Goal: Information Seeking & Learning: Learn about a topic

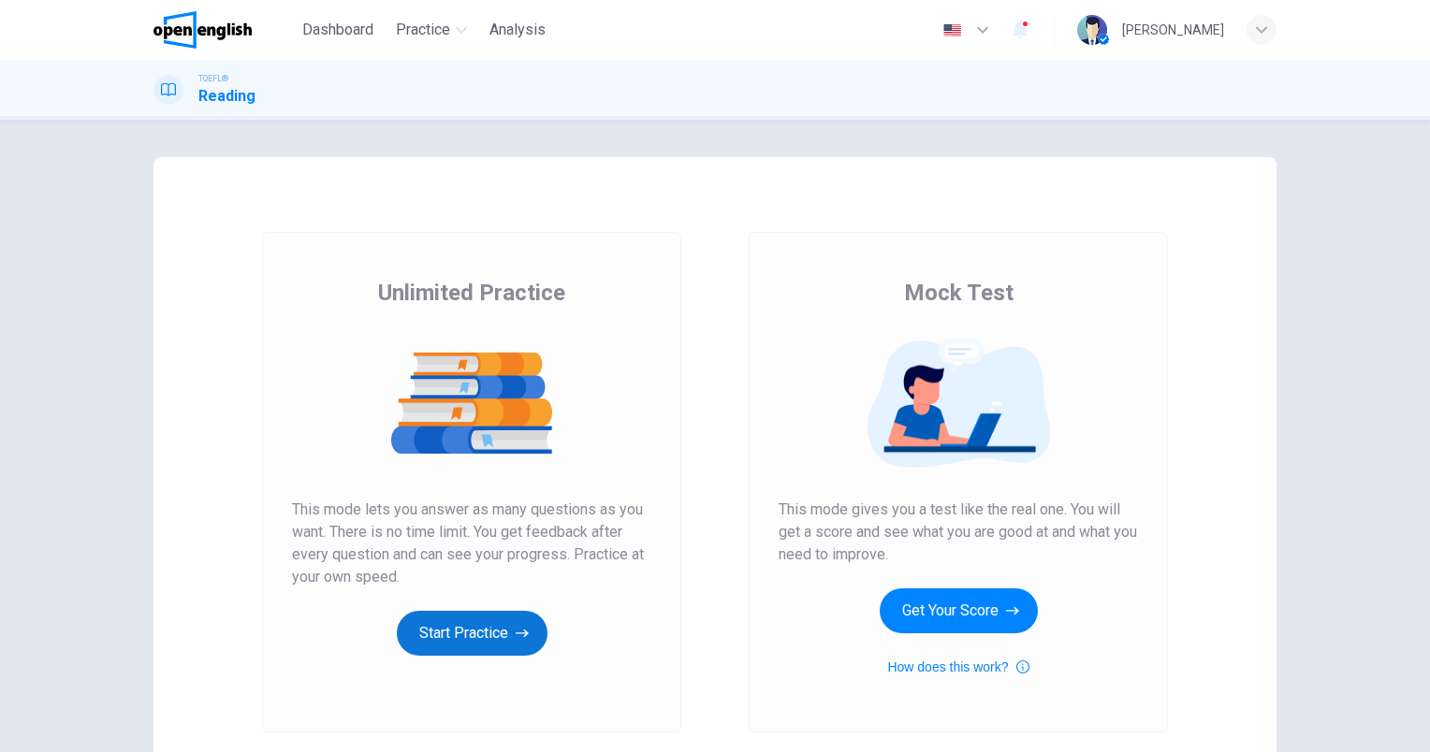
click at [474, 632] on button "Start Practice" at bounding box center [472, 633] width 151 height 45
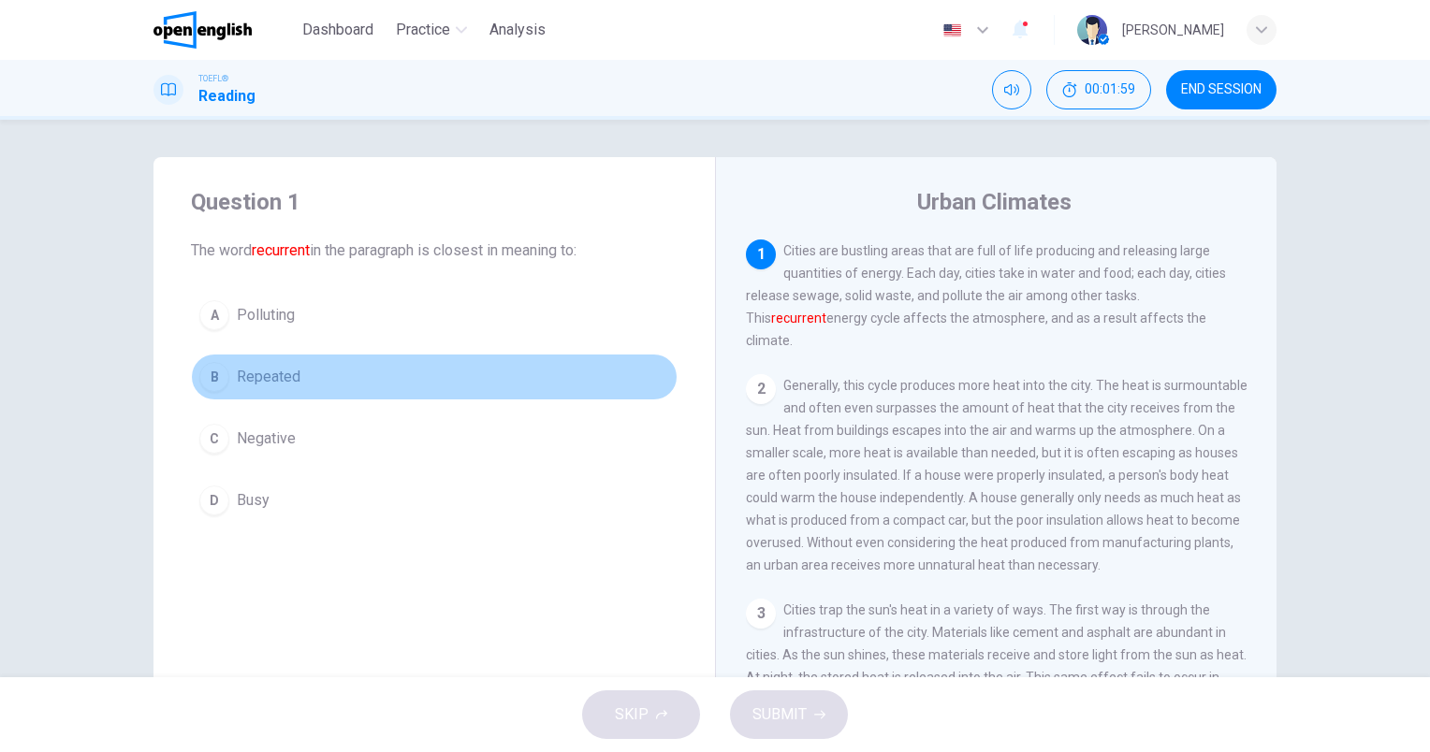
click at [291, 378] on span "Repeated" at bounding box center [269, 377] width 64 height 22
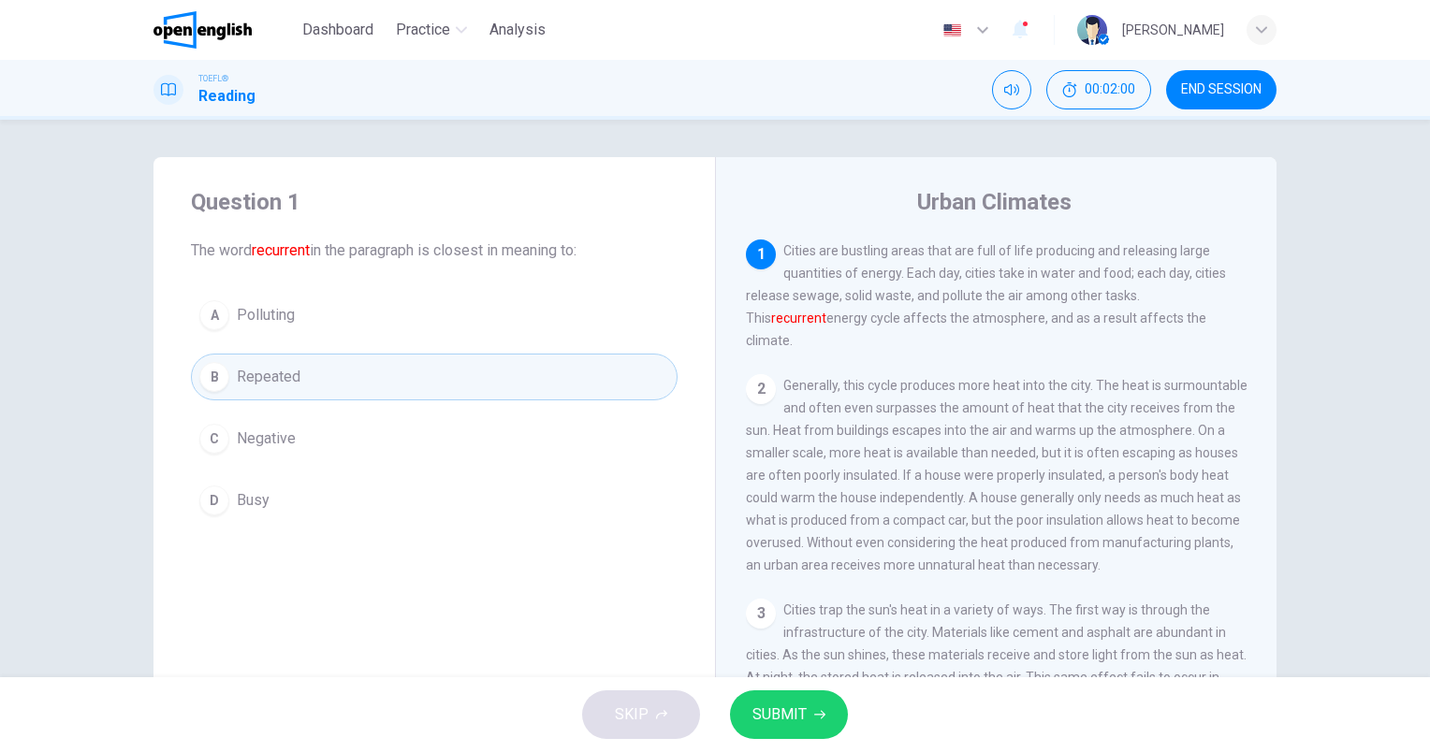
click at [790, 711] on span "SUBMIT" at bounding box center [779, 715] width 54 height 26
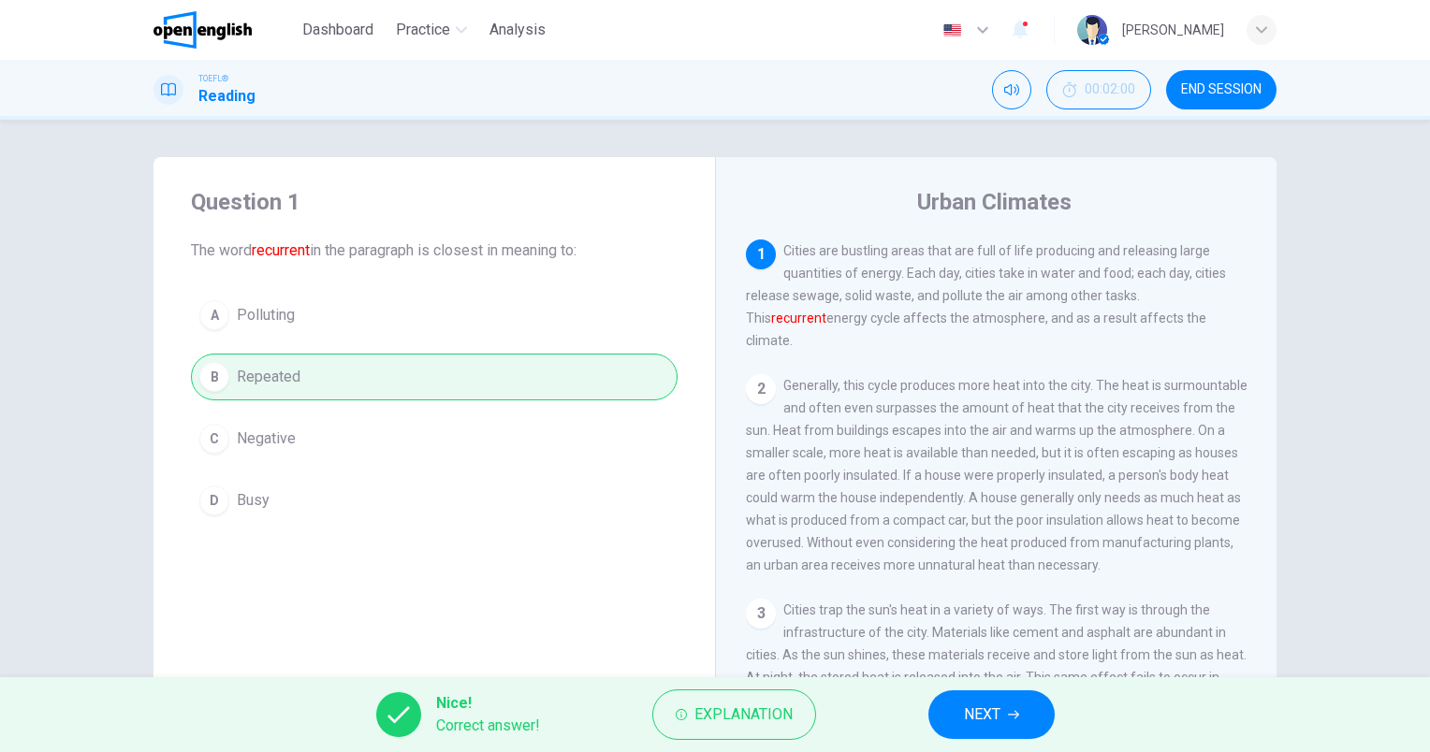
click at [991, 707] on span "NEXT" at bounding box center [982, 715] width 36 height 26
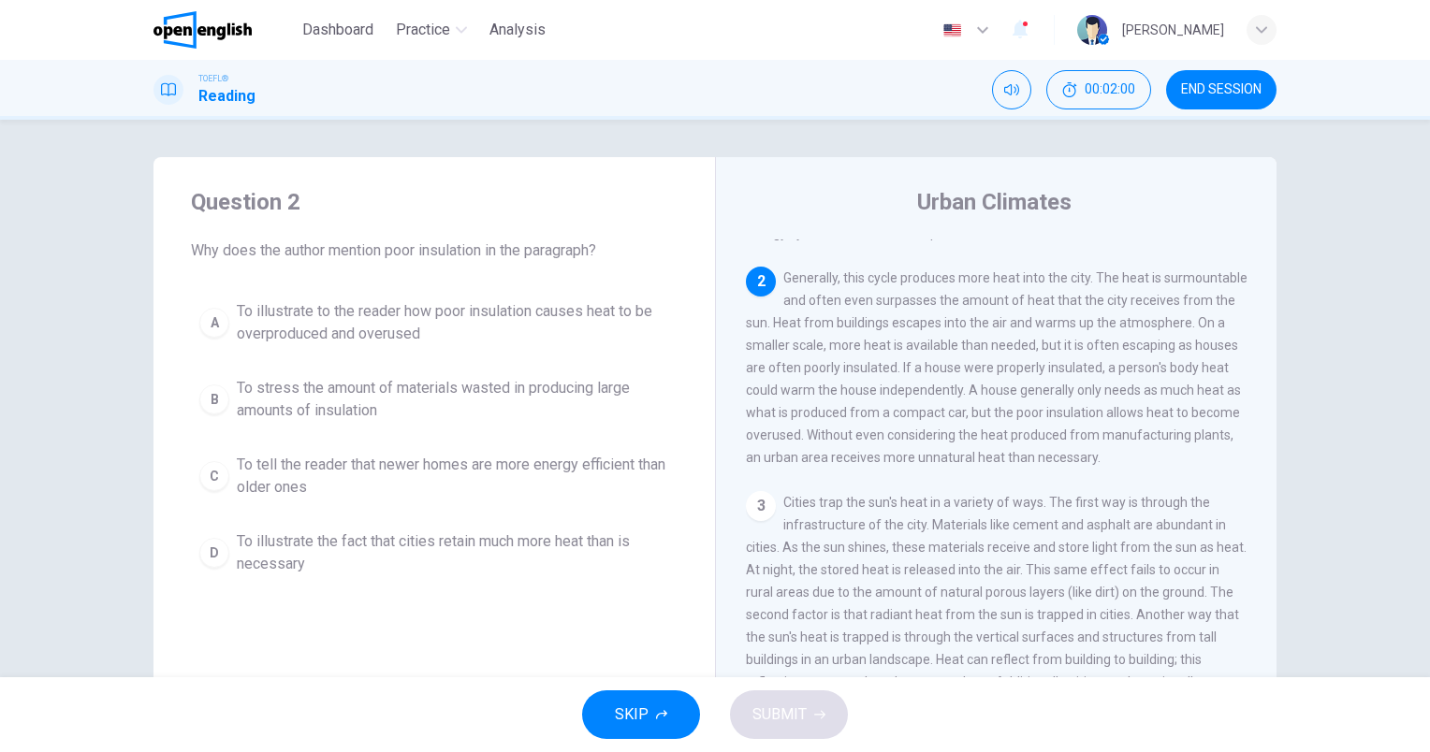
scroll to position [115, 0]
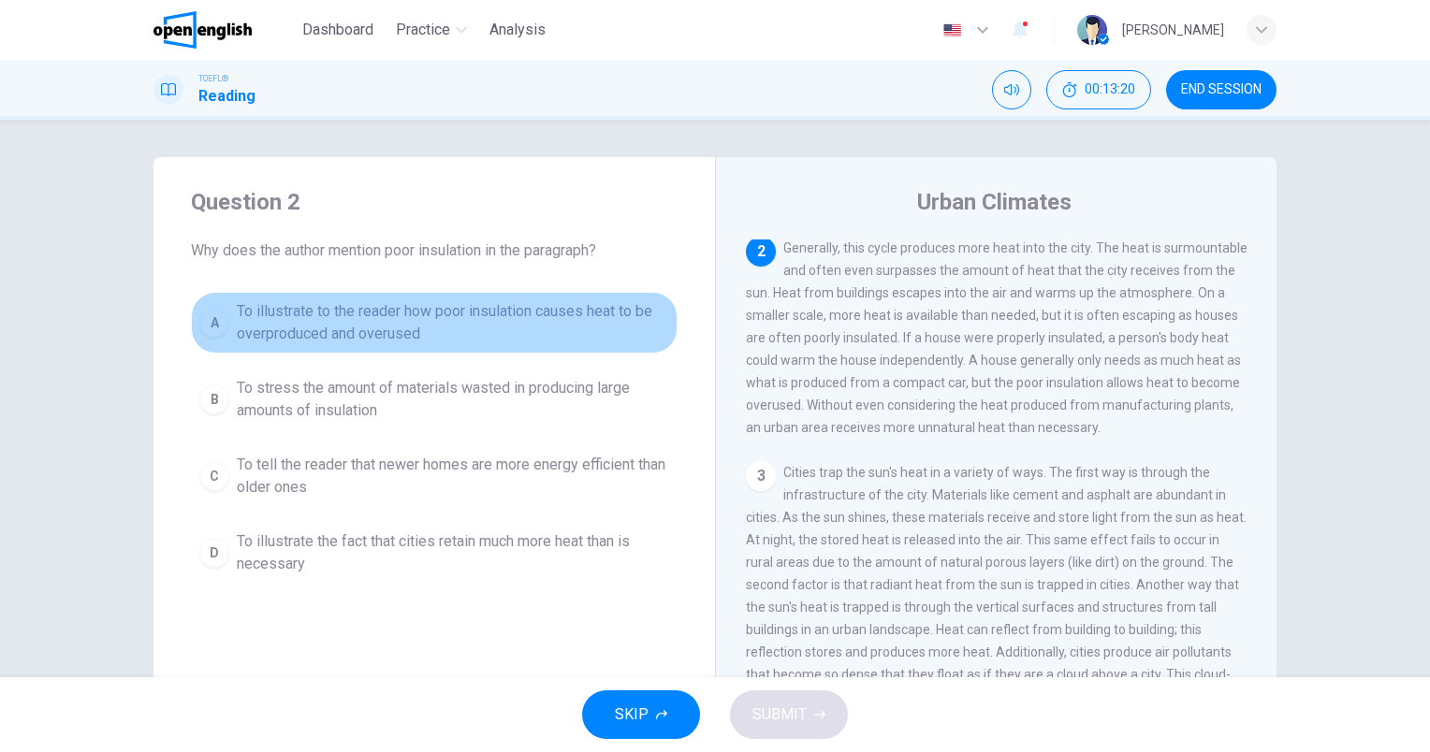
click at [481, 301] on button "A To illustrate to the reader how poor insulation causes heat to be overproduce…" at bounding box center [434, 323] width 486 height 62
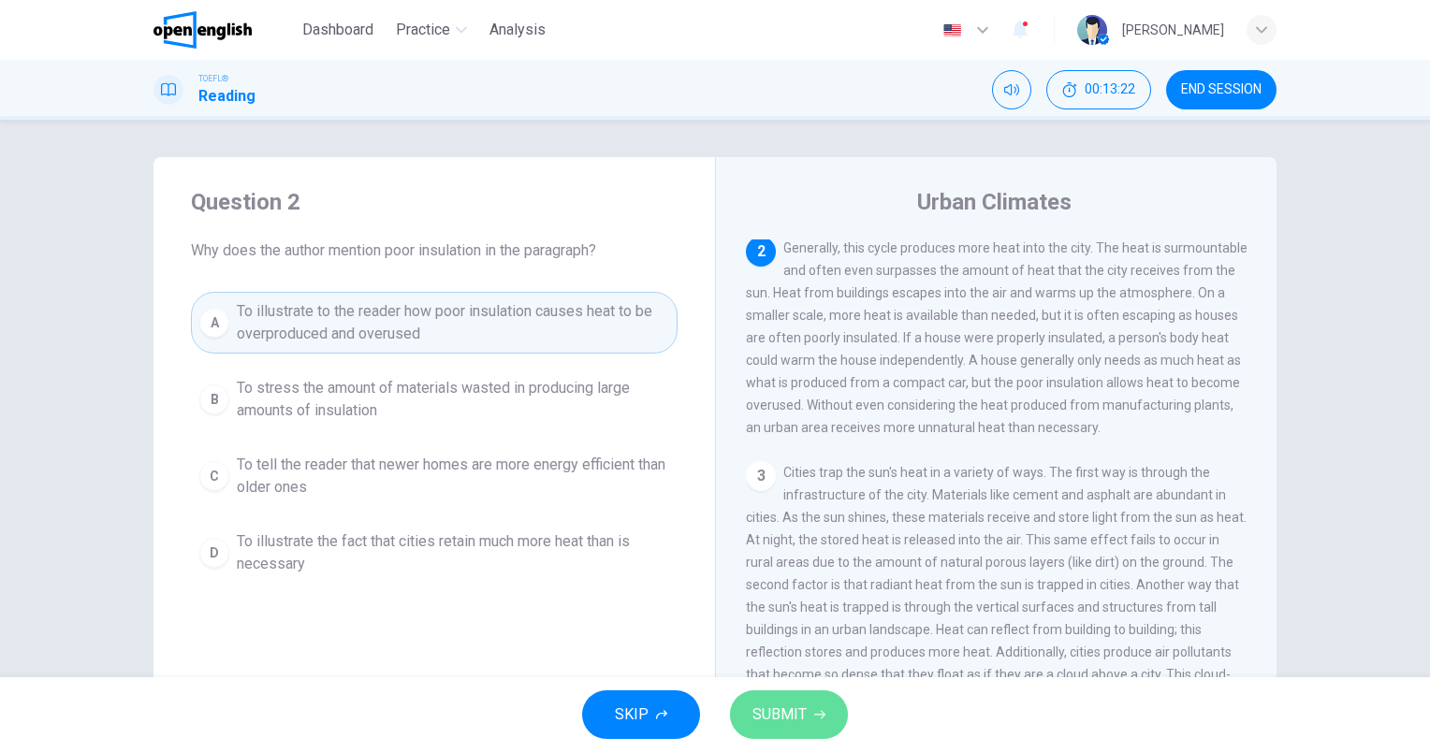
click at [770, 710] on span "SUBMIT" at bounding box center [779, 715] width 54 height 26
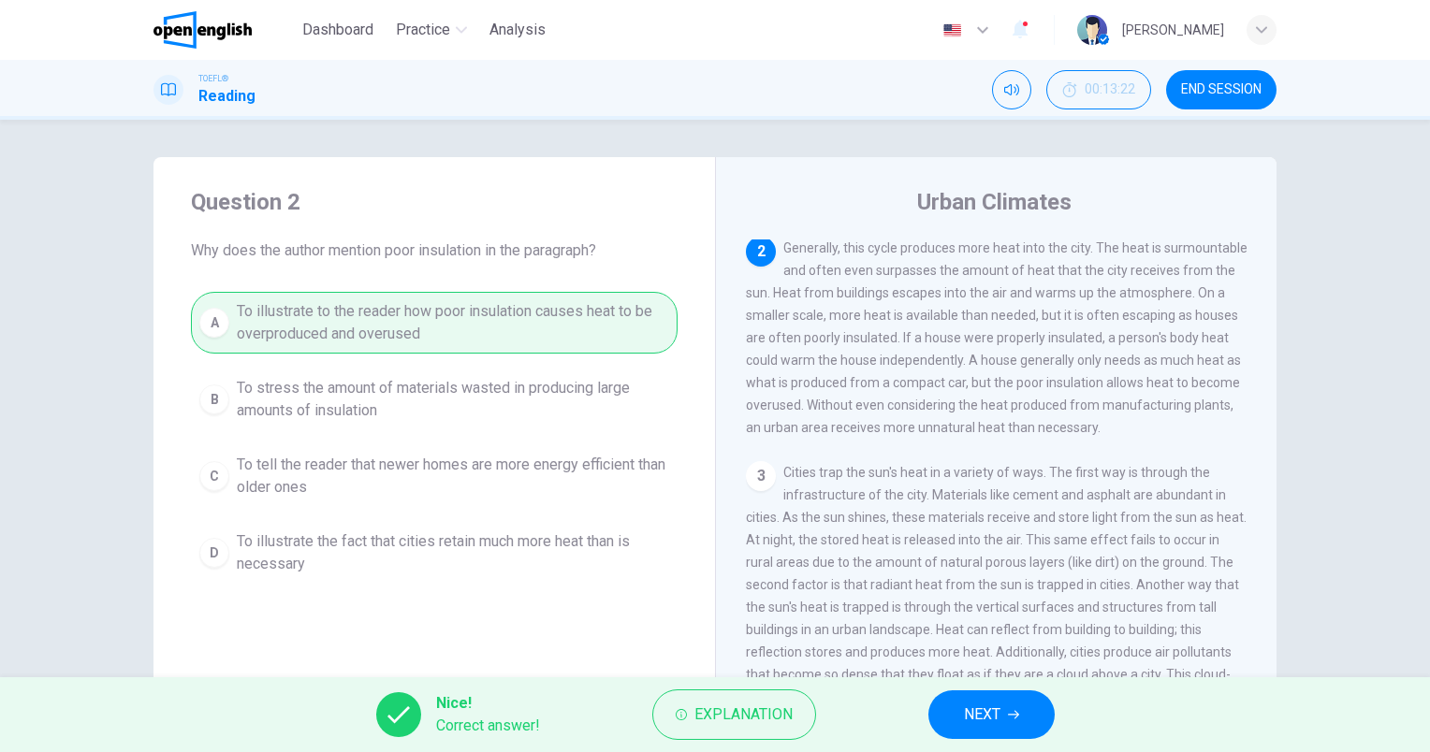
click at [987, 722] on span "NEXT" at bounding box center [982, 715] width 36 height 26
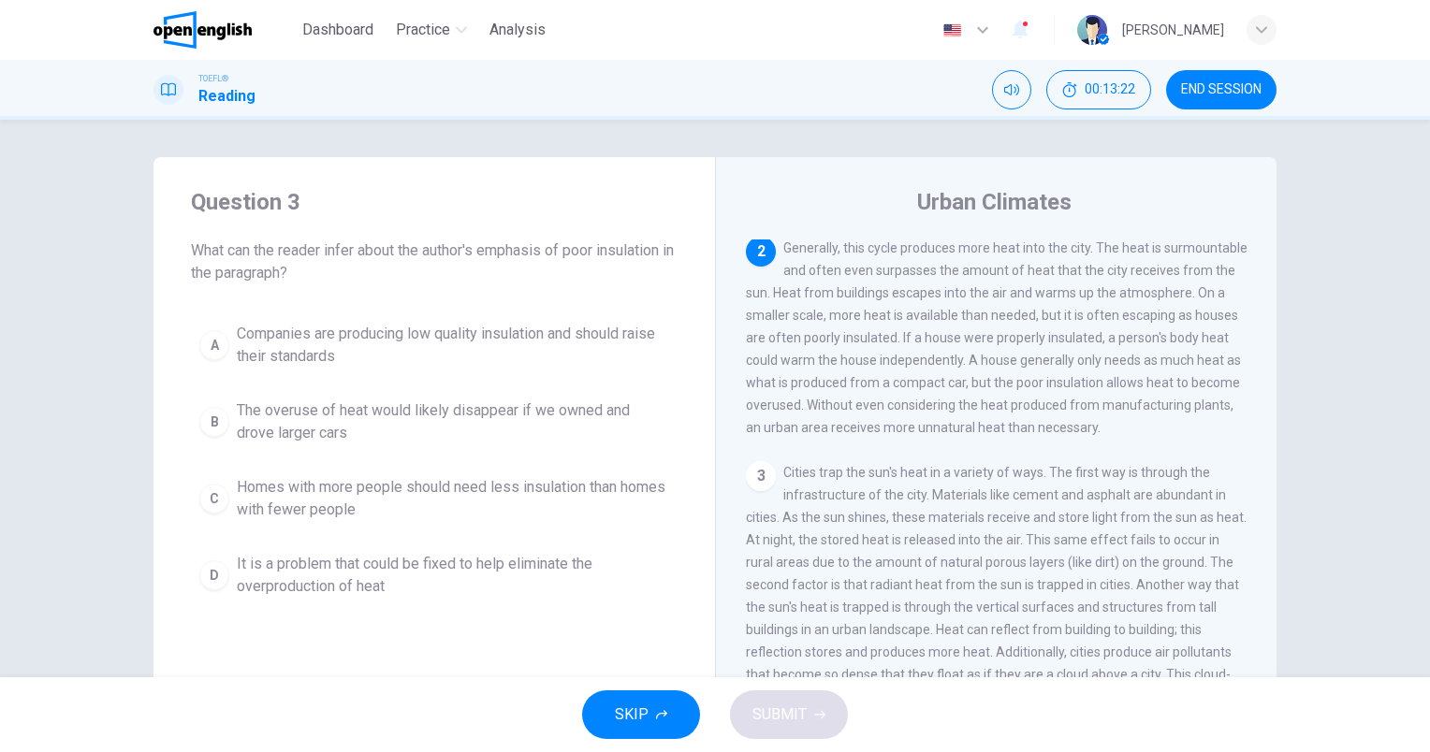
scroll to position [0, 0]
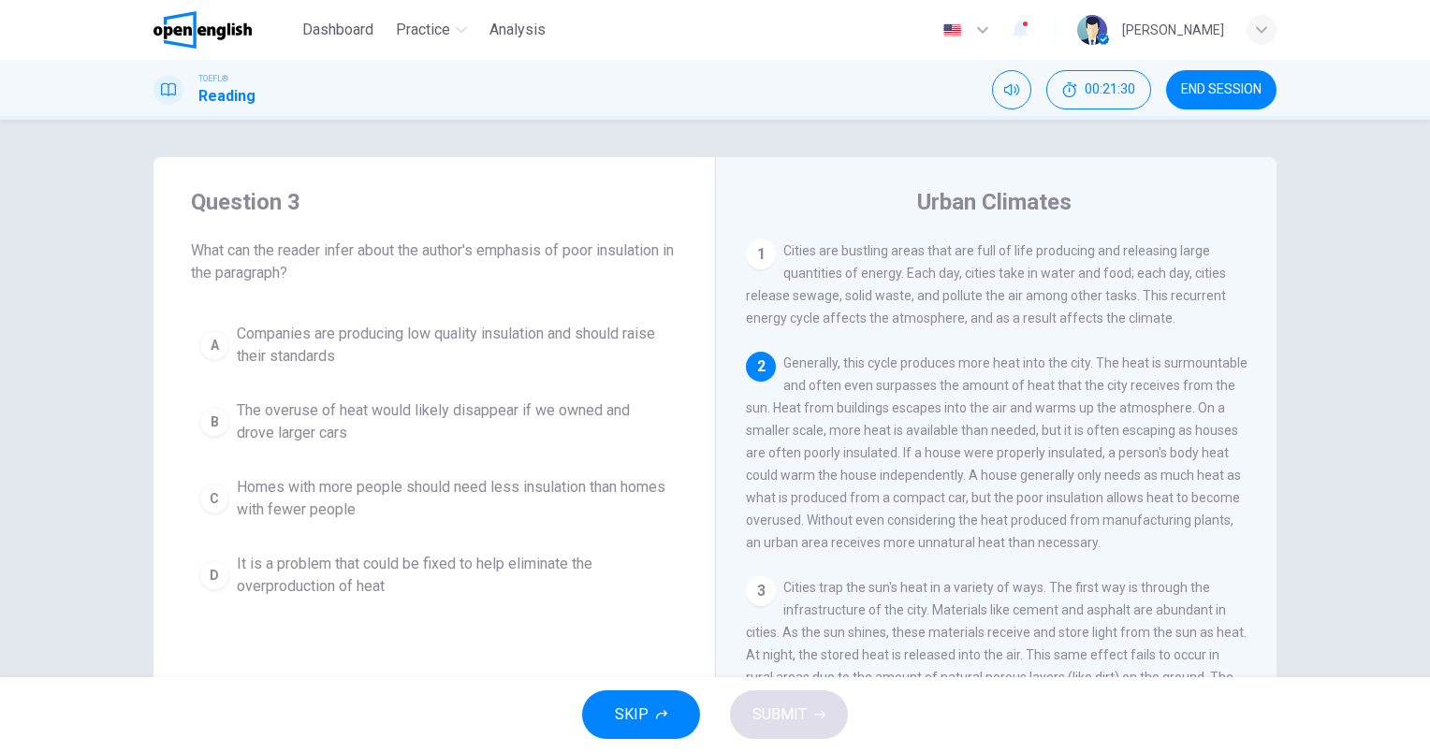
click at [393, 476] on span "Homes with more people should need less insulation than homes with fewer people" at bounding box center [453, 498] width 432 height 45
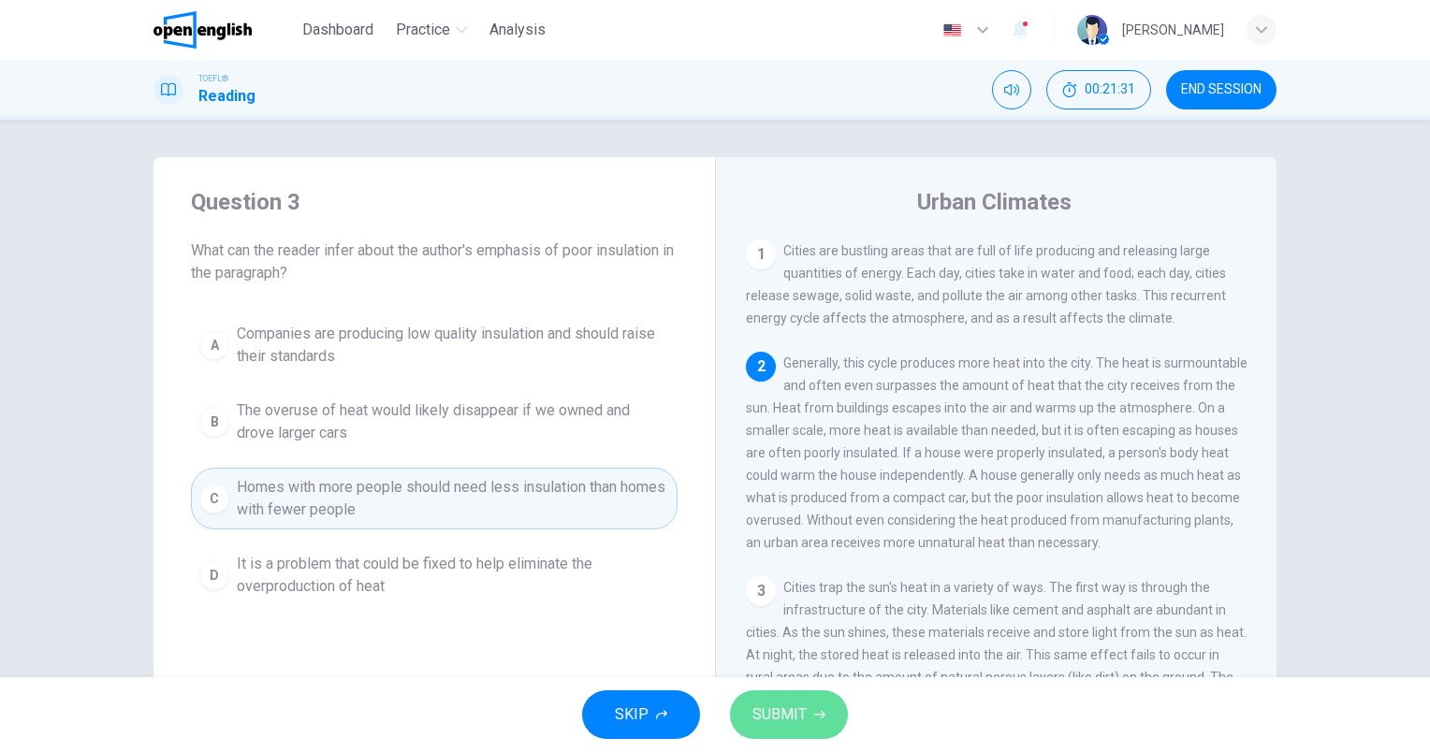
click at [762, 709] on span "SUBMIT" at bounding box center [779, 715] width 54 height 26
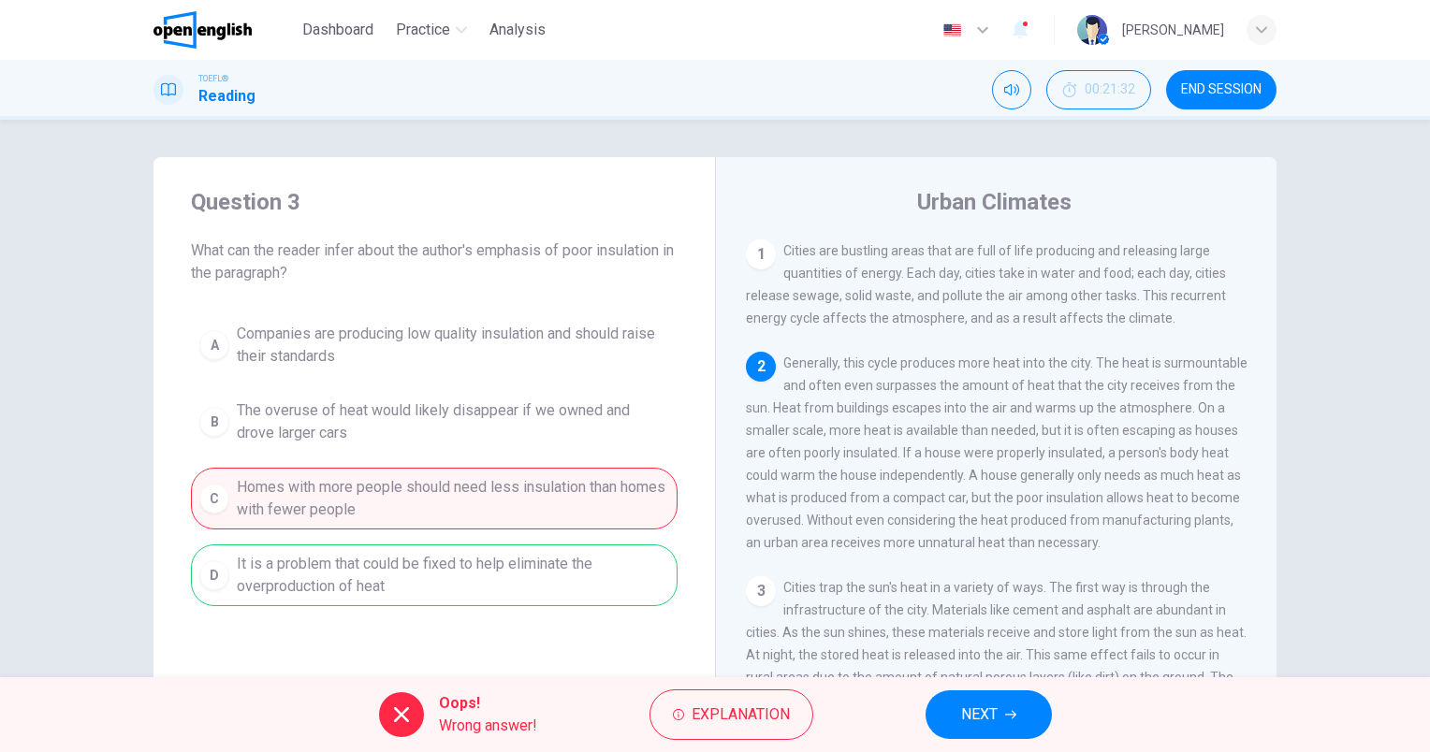
click at [979, 714] on span "NEXT" at bounding box center [979, 715] width 36 height 26
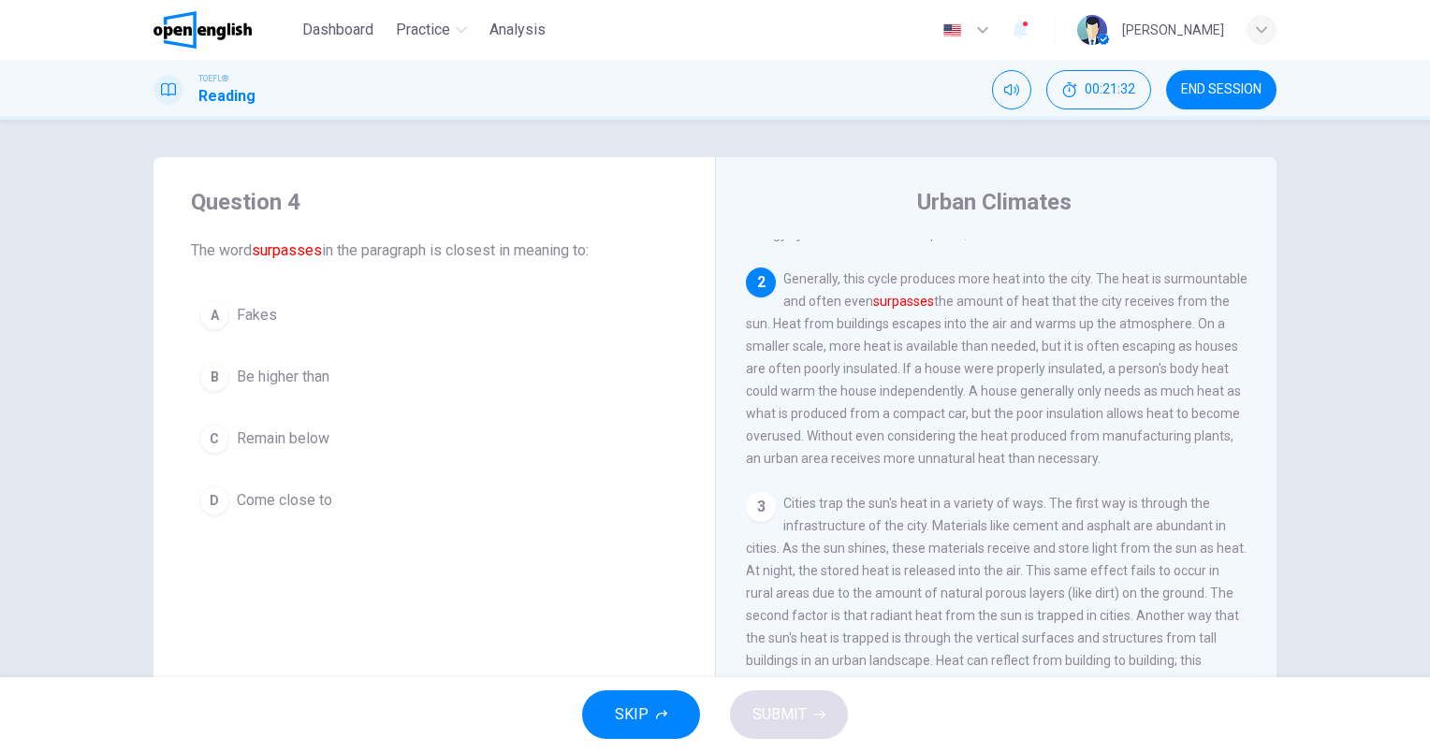
scroll to position [115, 0]
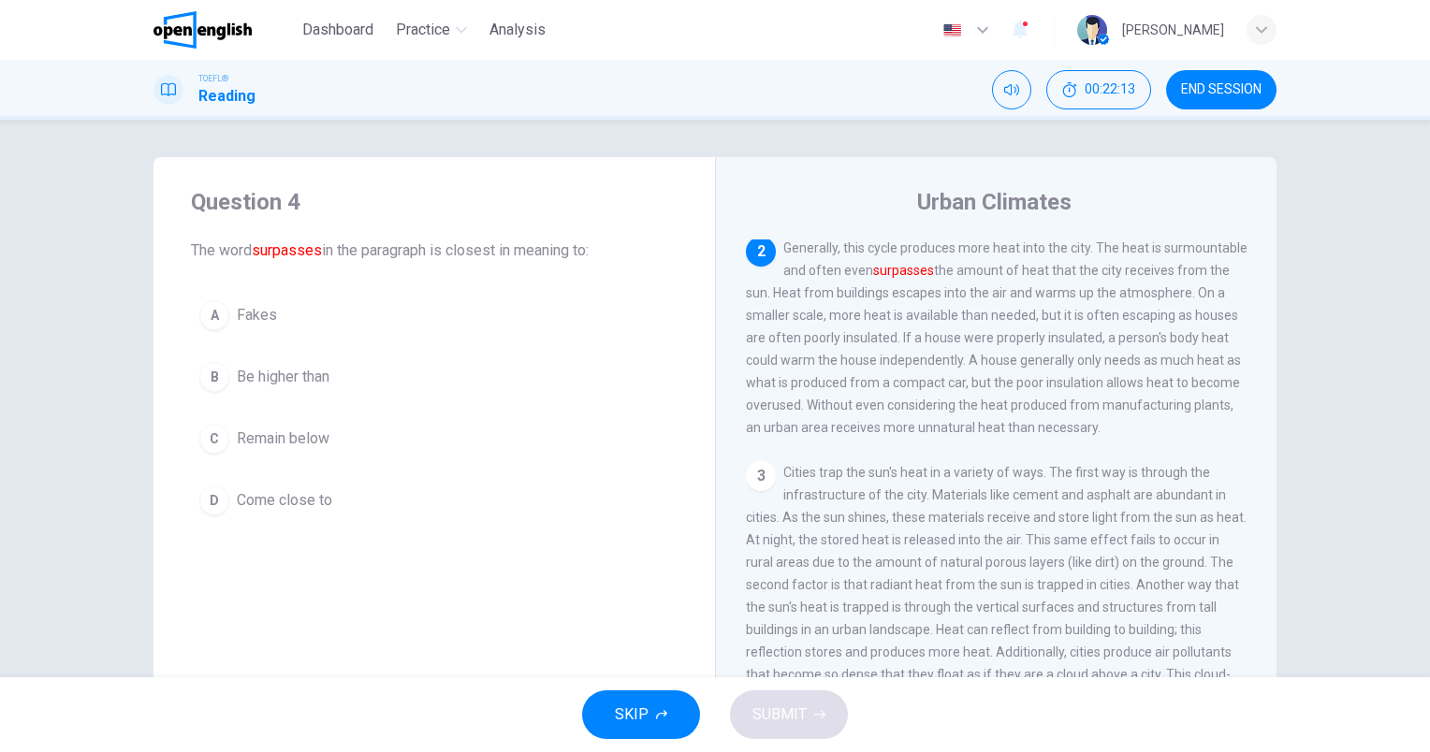
click at [277, 382] on span "Be higher than" at bounding box center [283, 377] width 93 height 22
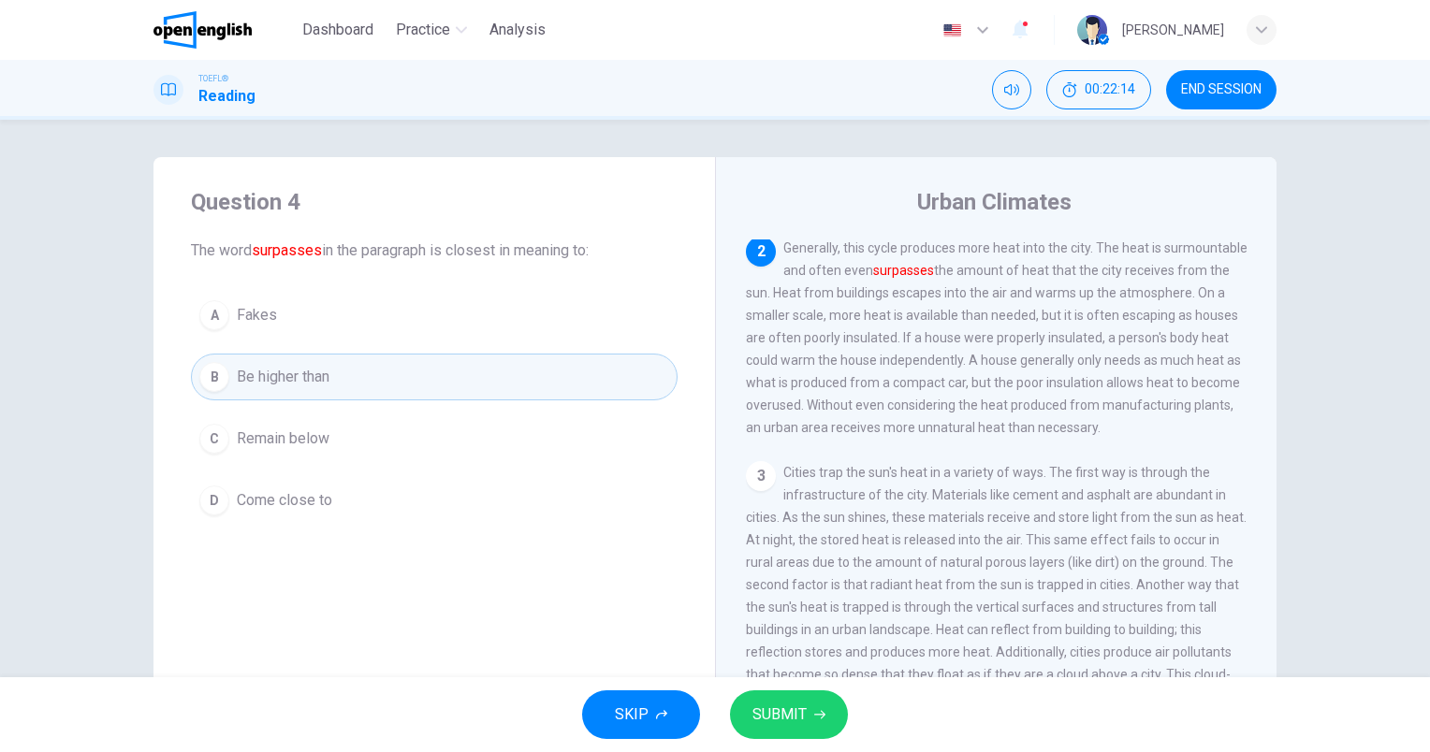
click at [809, 721] on button "SUBMIT" at bounding box center [789, 714] width 118 height 49
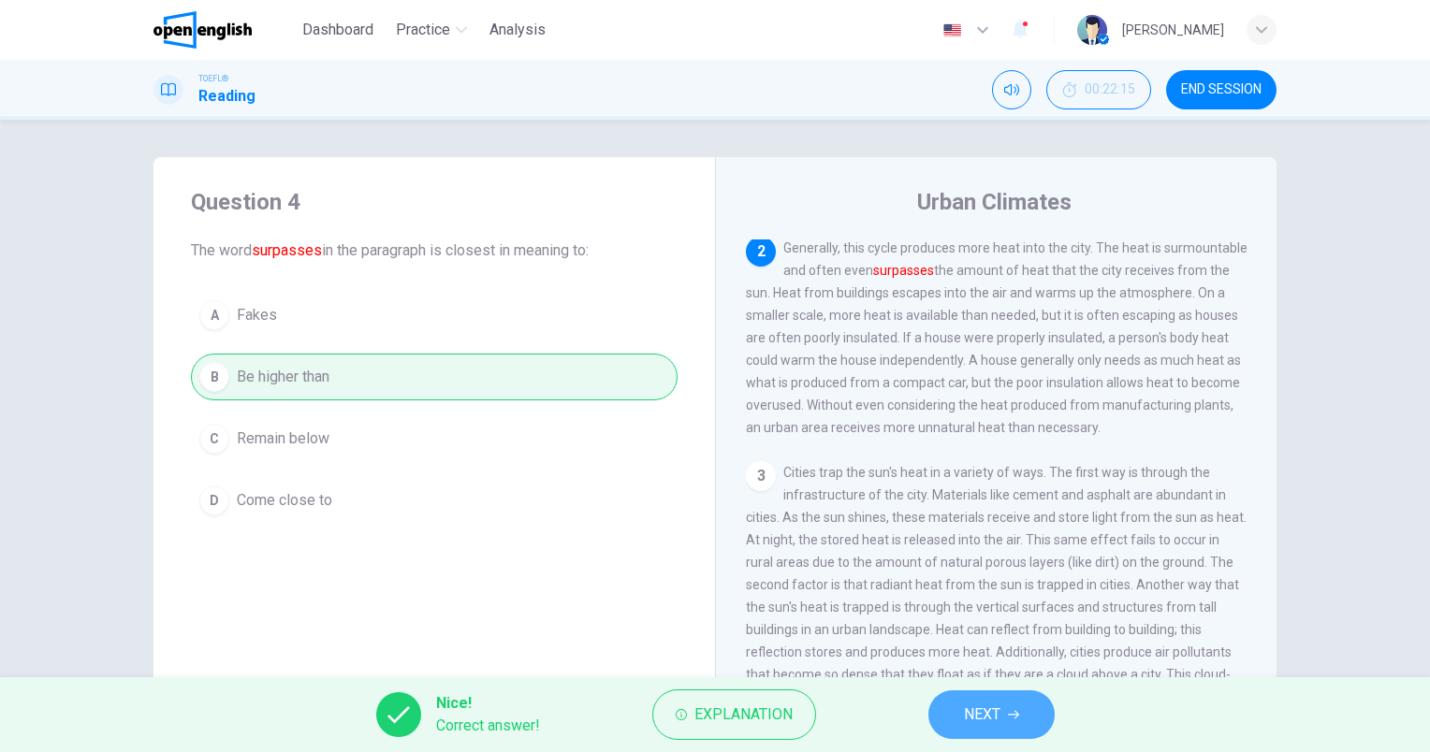
click at [1003, 713] on button "NEXT" at bounding box center [991, 714] width 126 height 49
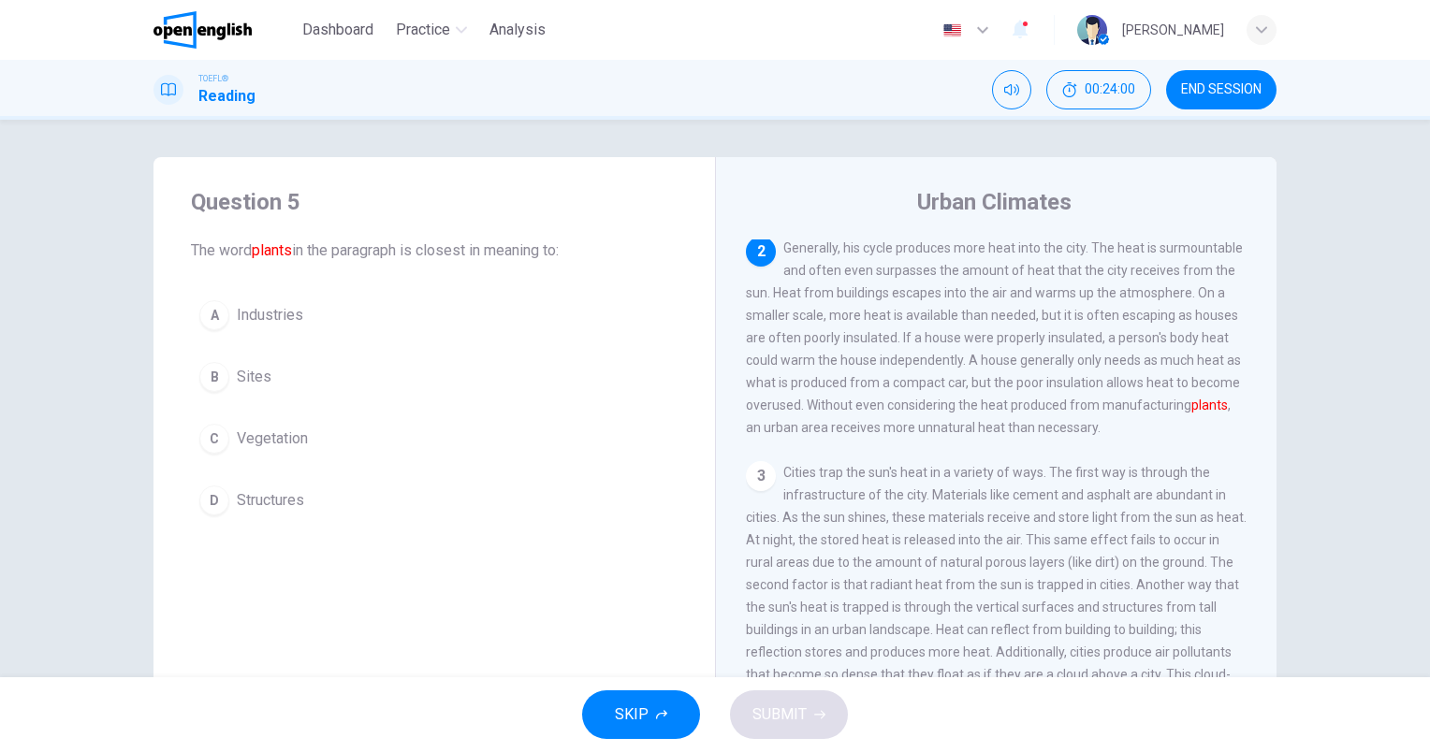
click at [257, 496] on span "Structures" at bounding box center [270, 500] width 67 height 22
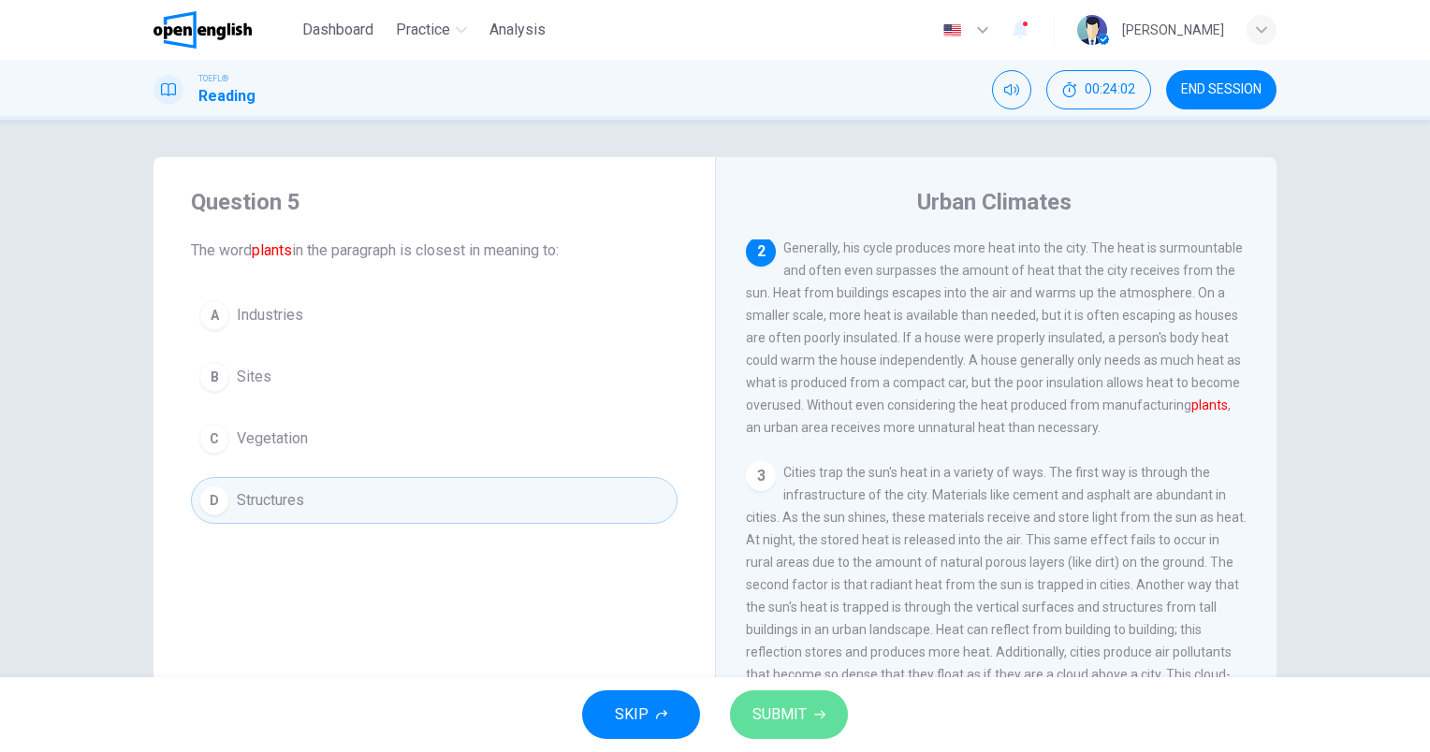
click at [775, 715] on span "SUBMIT" at bounding box center [779, 715] width 54 height 26
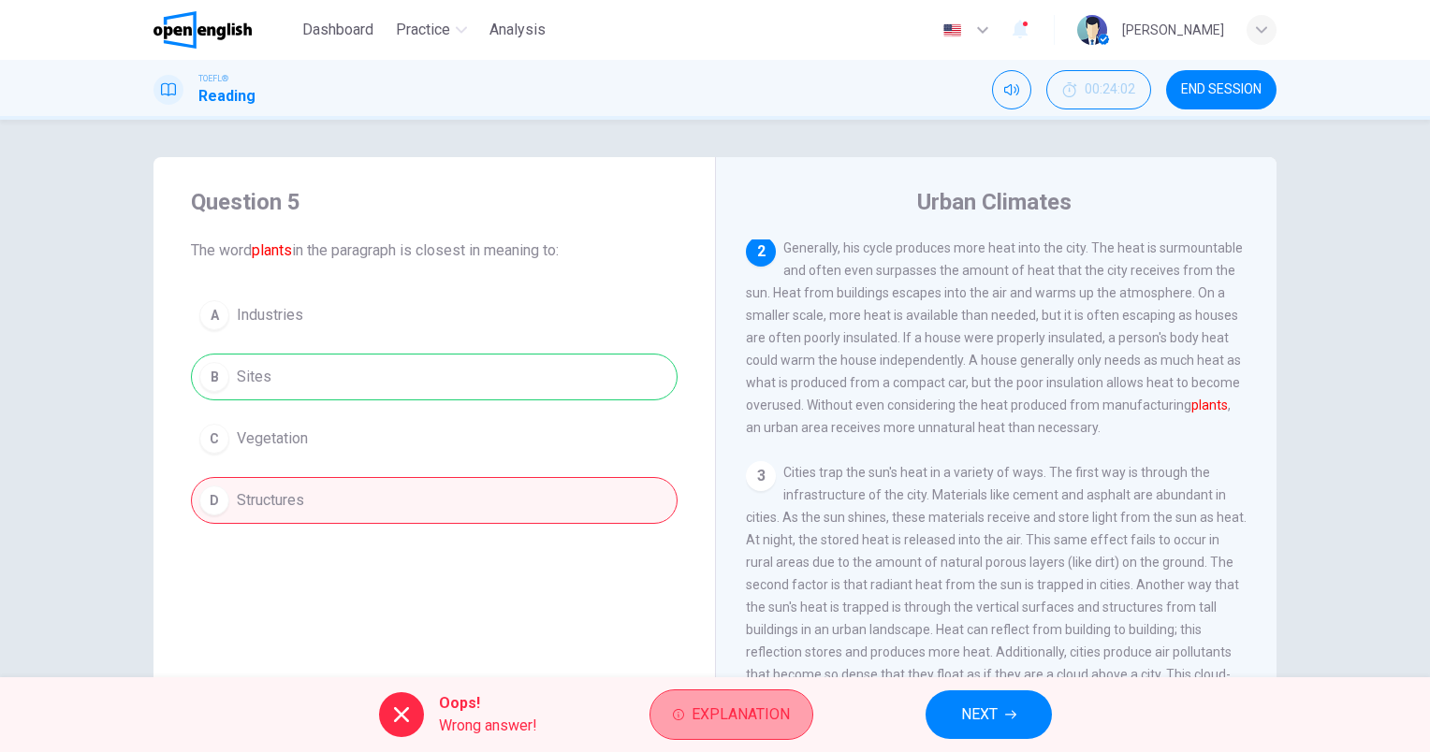
click at [761, 700] on button "Explanation" at bounding box center [731, 715] width 164 height 51
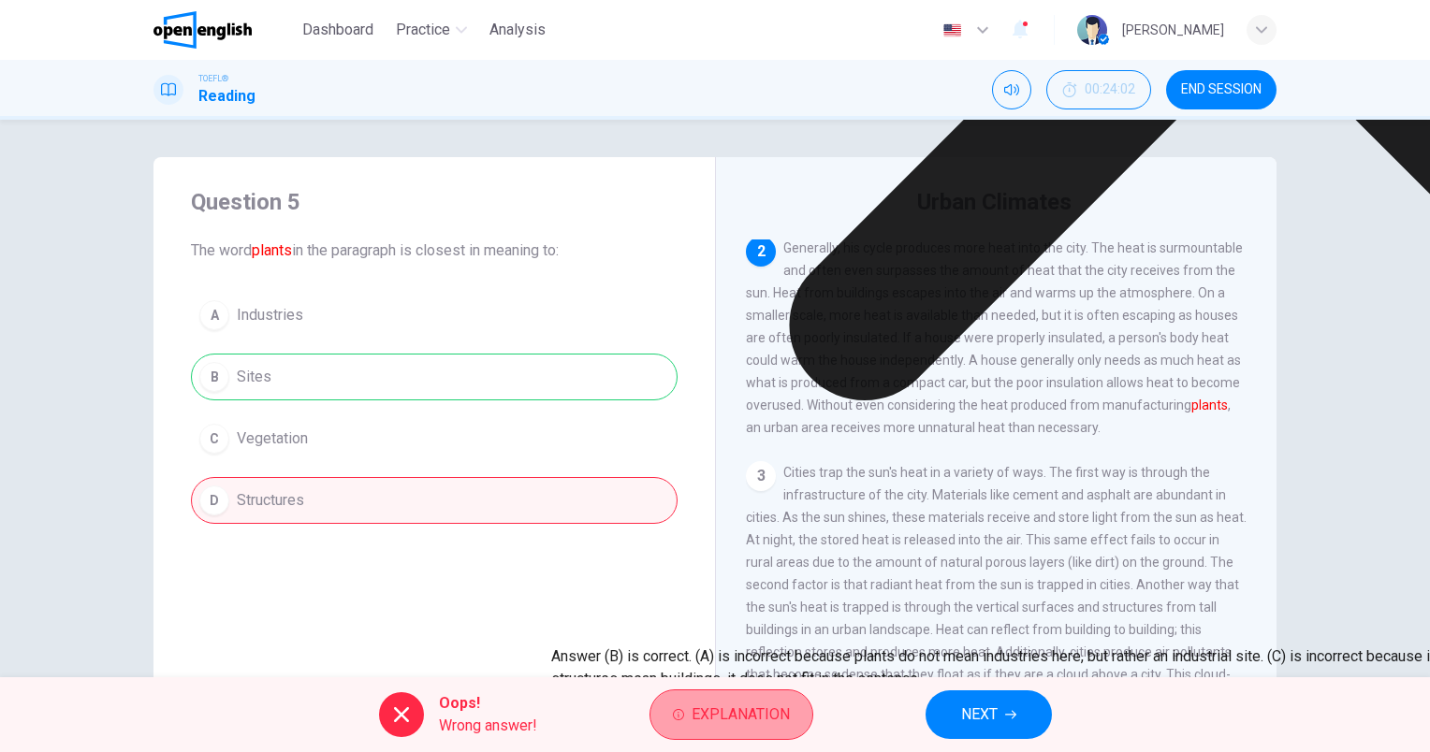
click at [768, 708] on span "Explanation" at bounding box center [740, 715] width 98 height 26
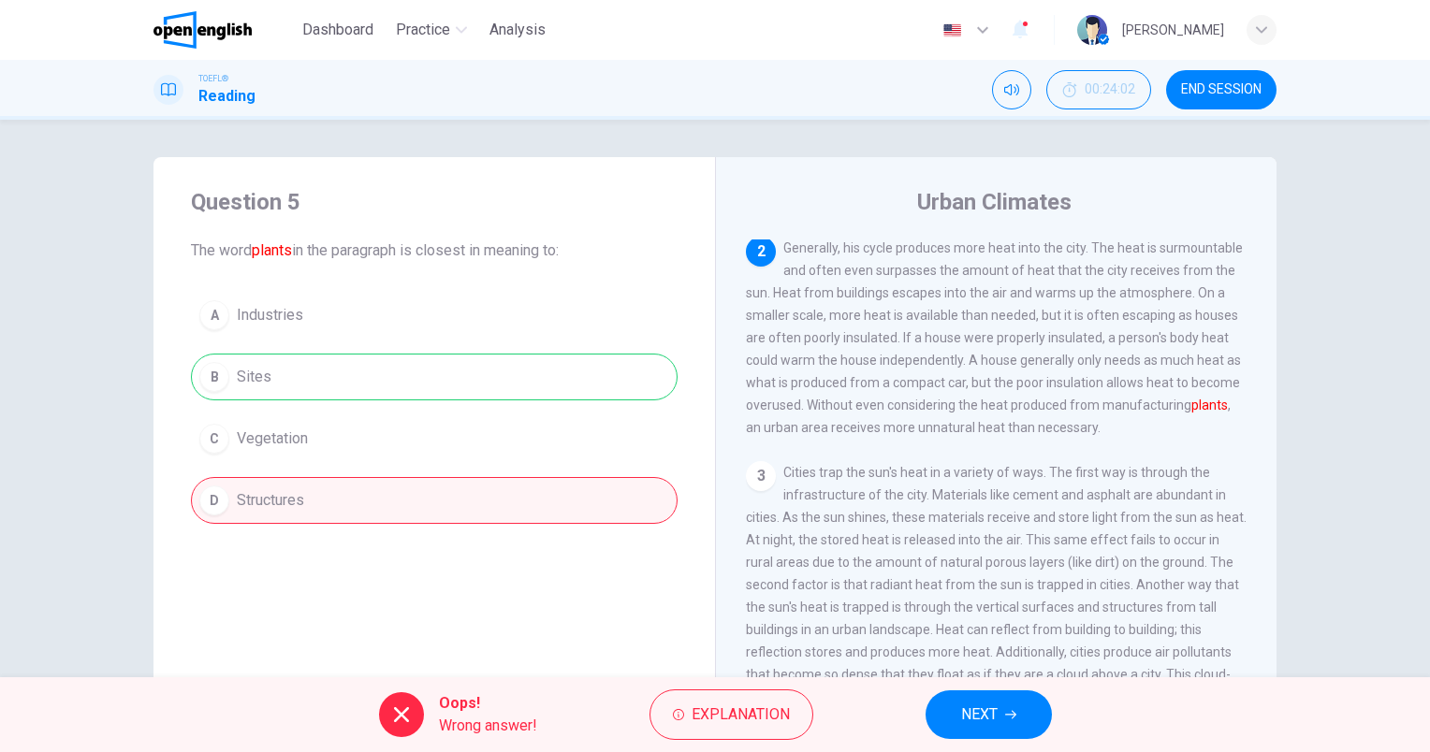
click at [1015, 714] on icon "button" at bounding box center [1010, 715] width 11 height 8
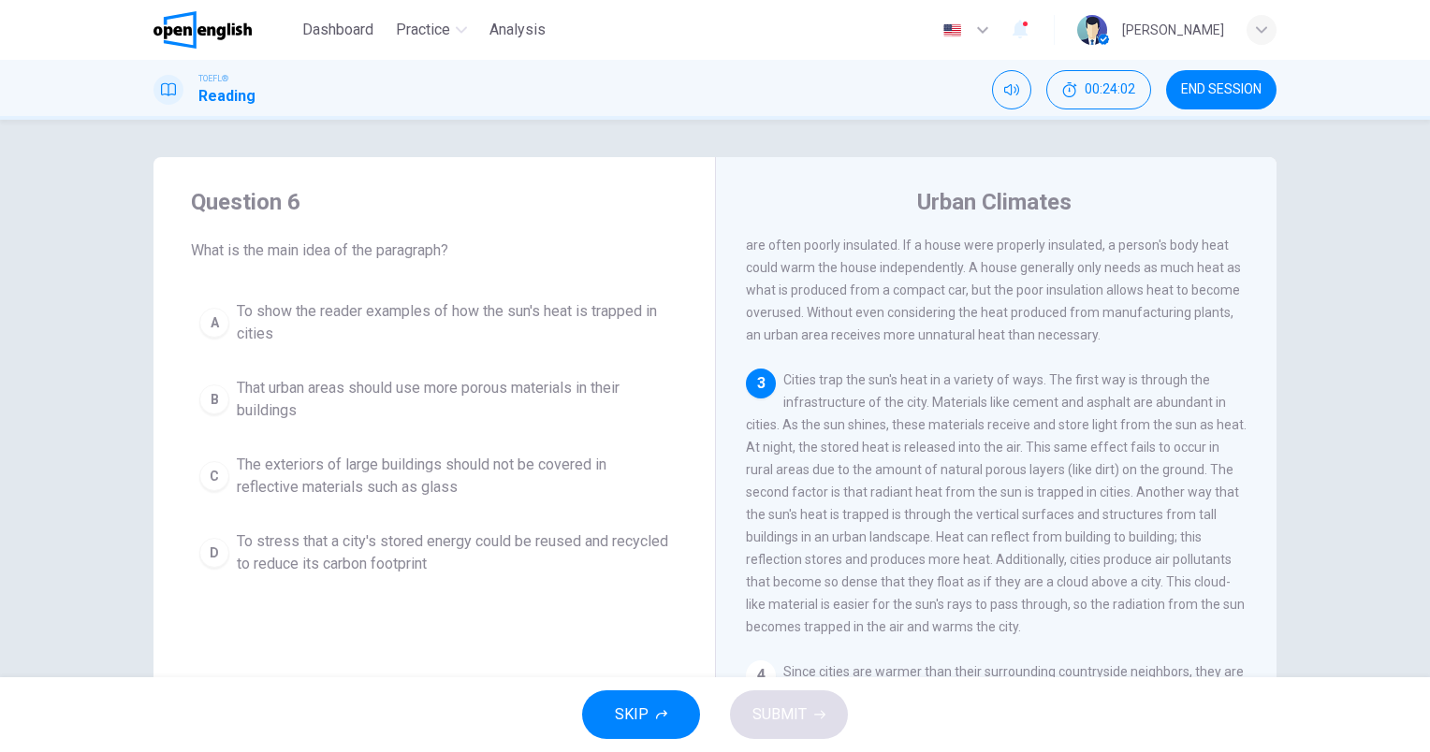
scroll to position [273, 0]
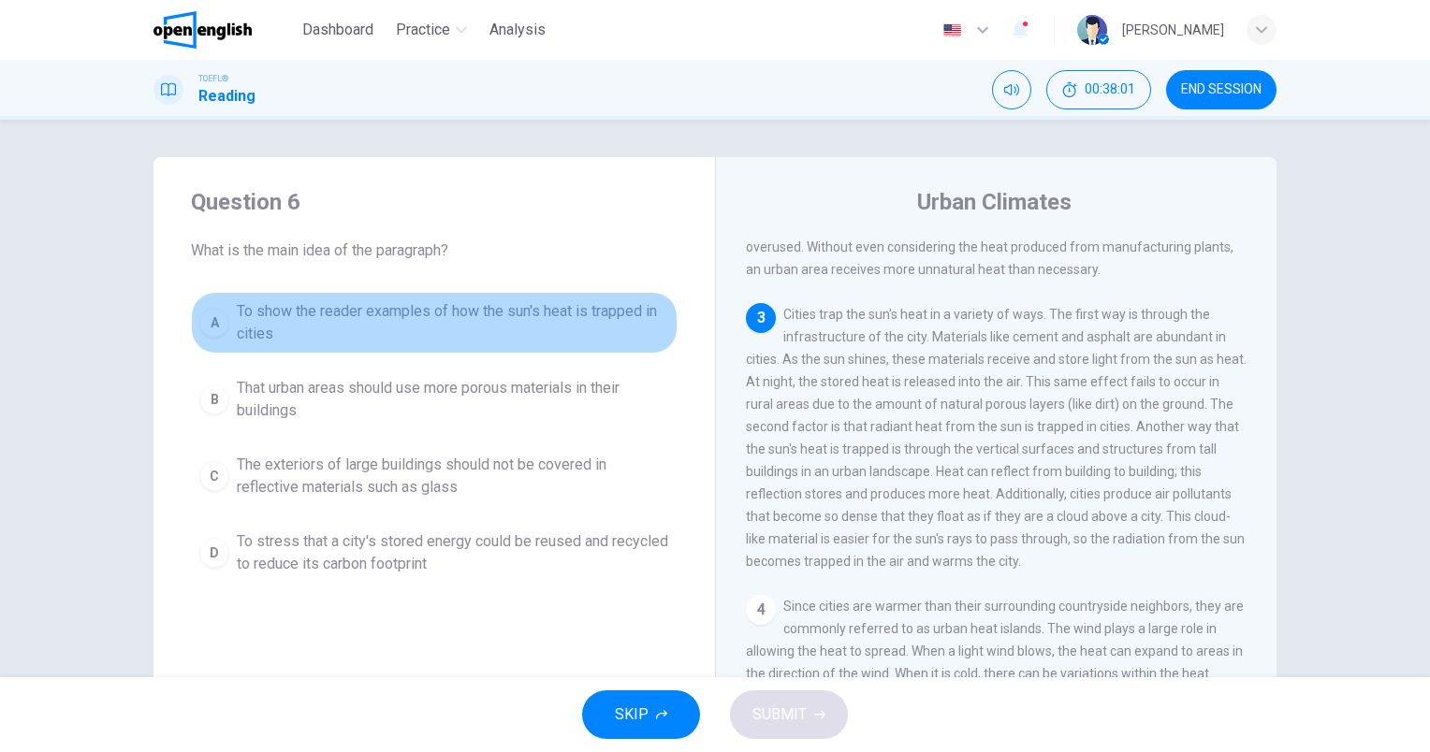
click at [532, 315] on span "To show the reader examples of how the sun's heat is trapped in cities" at bounding box center [453, 322] width 432 height 45
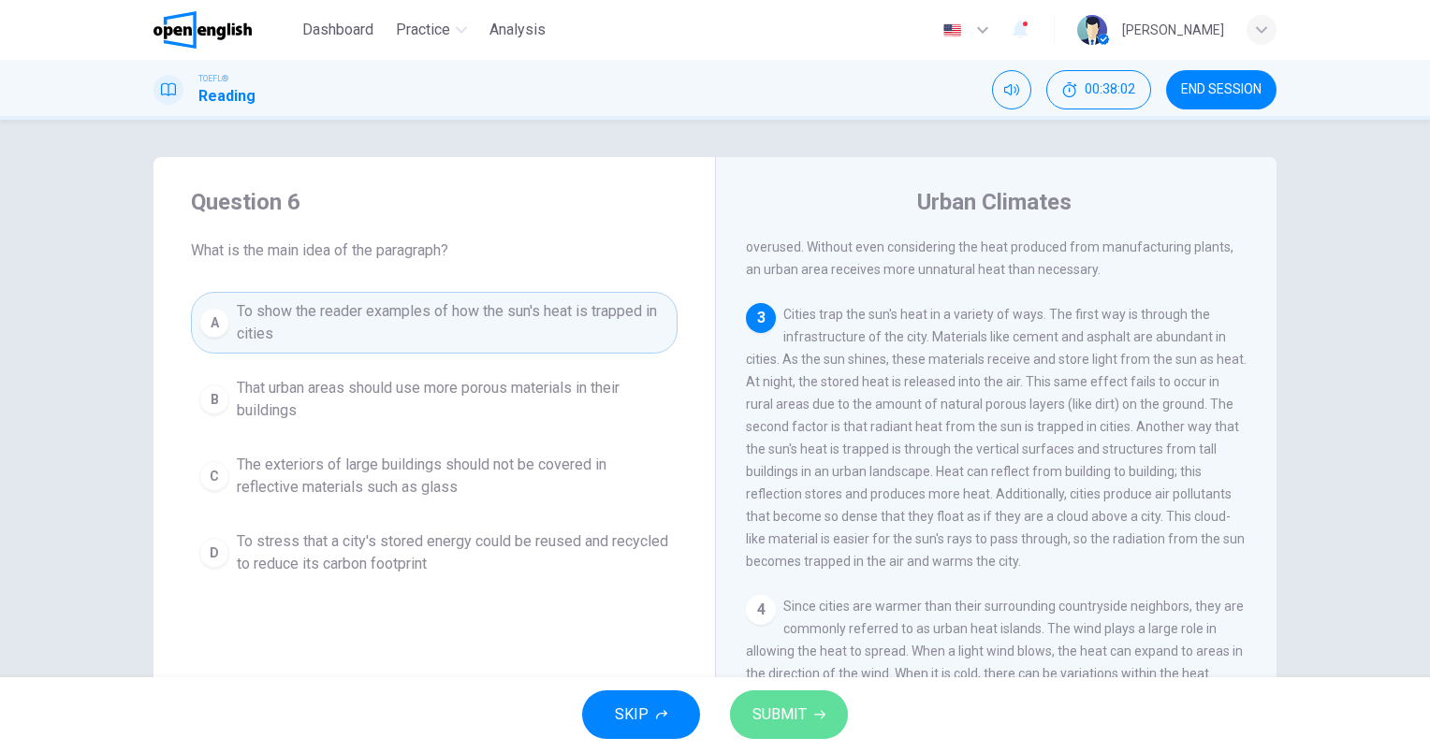
click at [808, 715] on button "SUBMIT" at bounding box center [789, 714] width 118 height 49
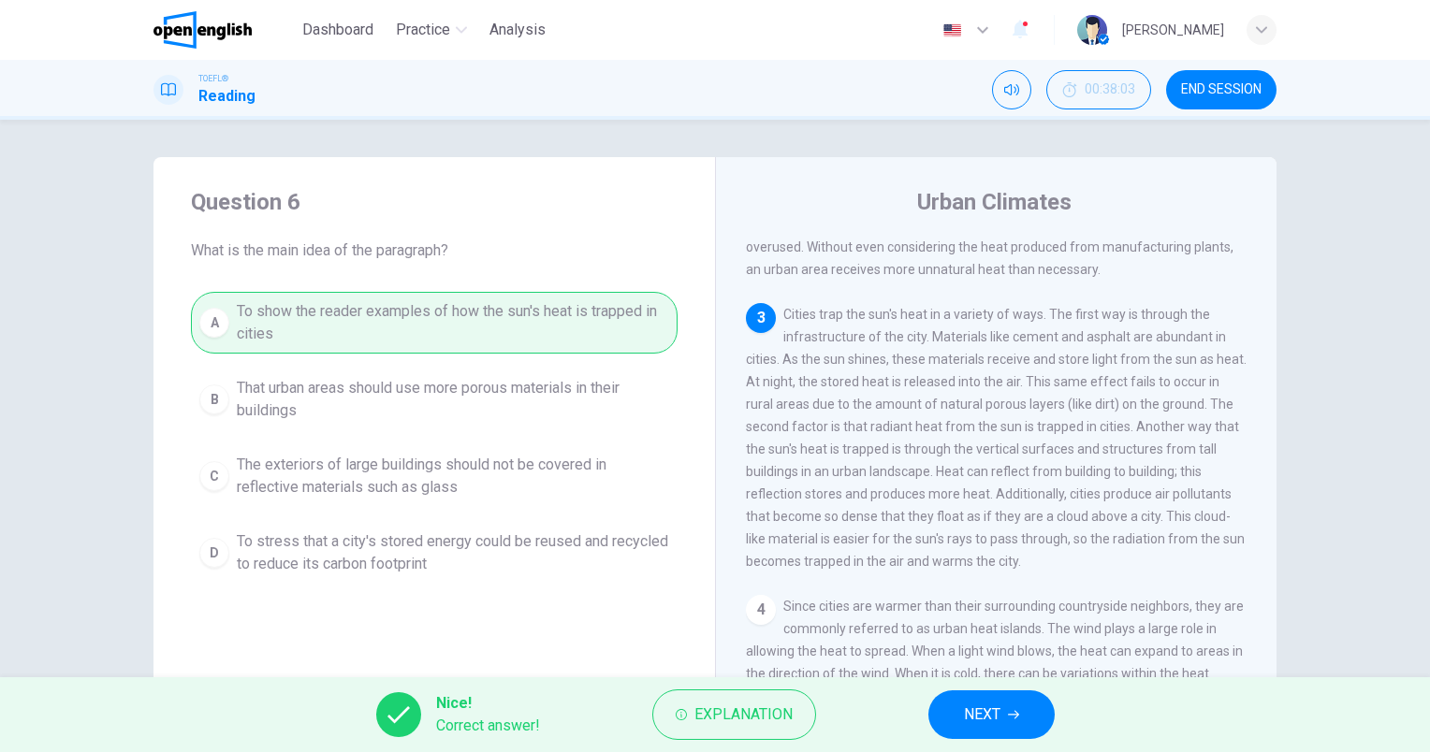
click at [991, 715] on span "NEXT" at bounding box center [982, 715] width 36 height 26
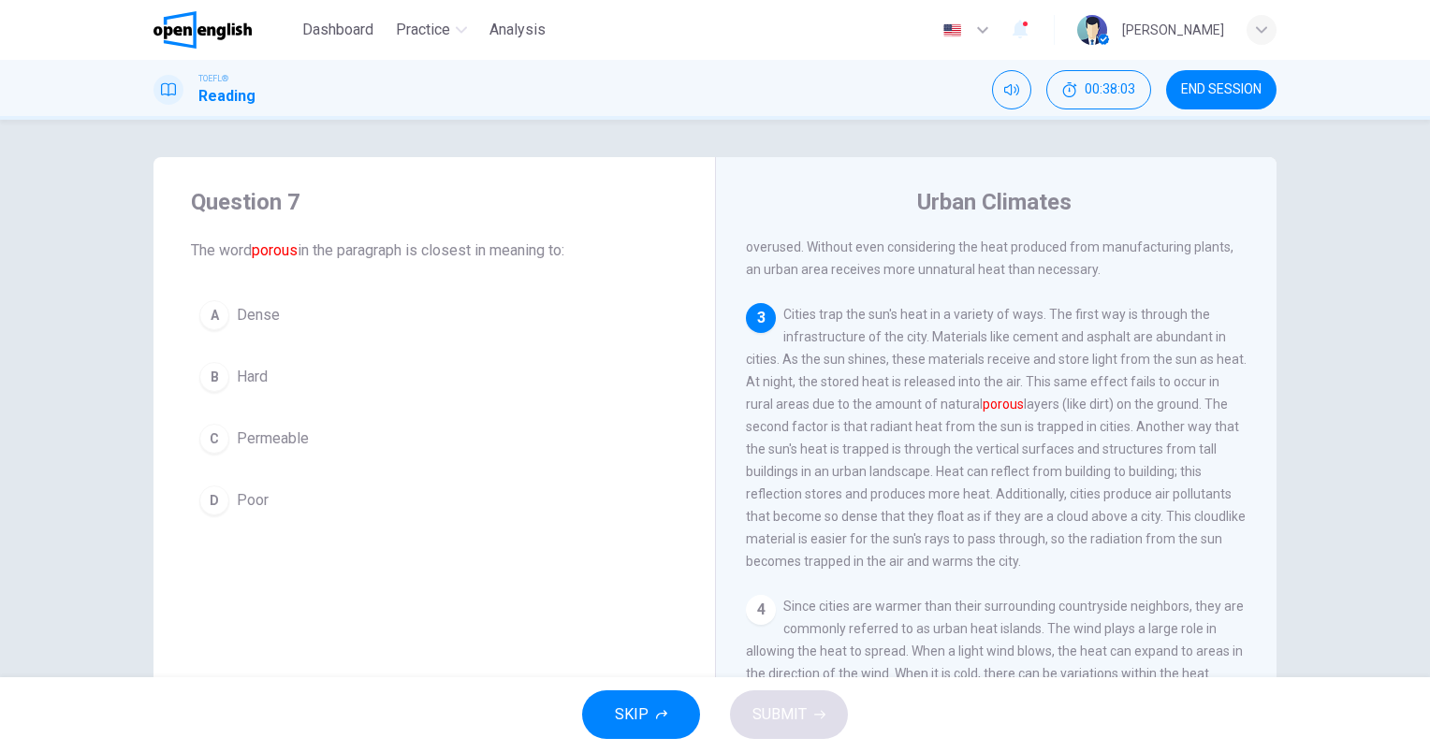
scroll to position [346, 0]
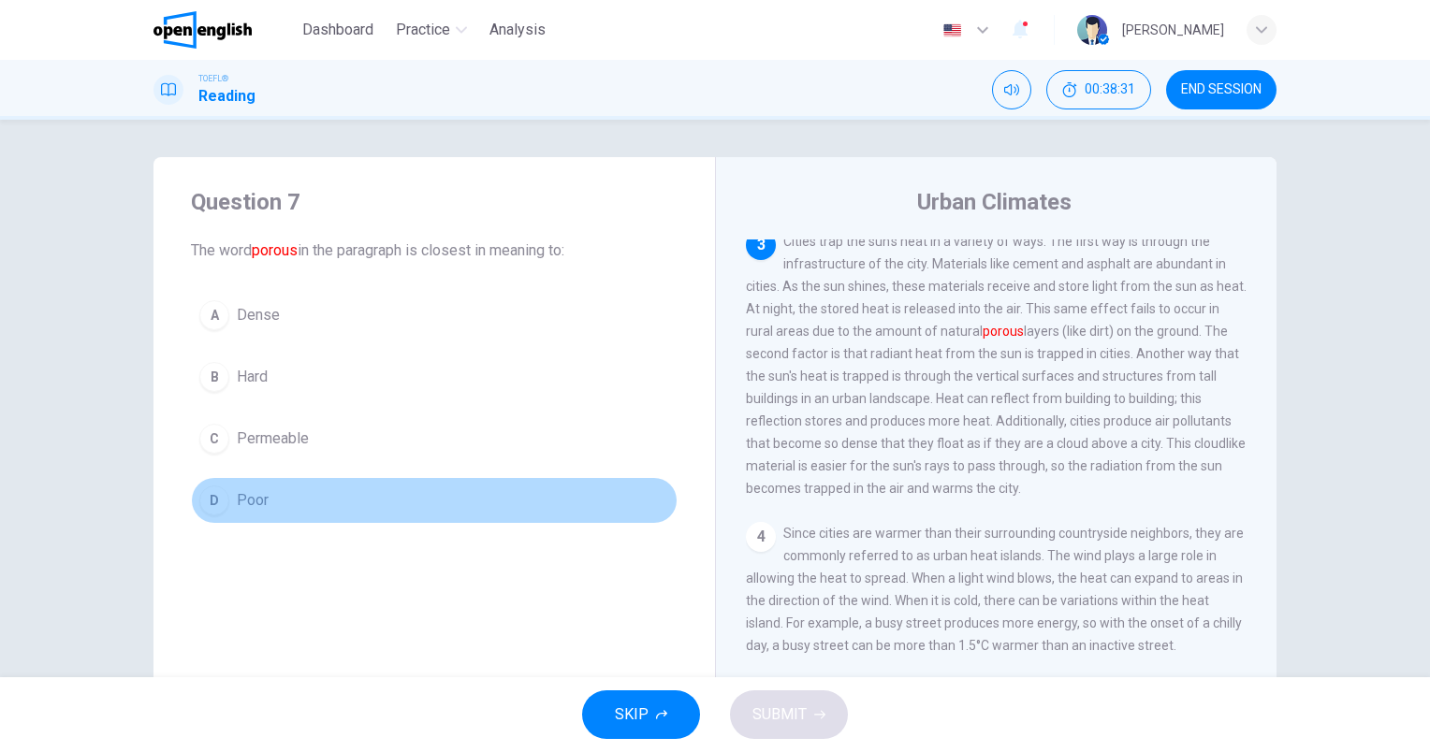
click at [243, 506] on span "Poor" at bounding box center [253, 500] width 32 height 22
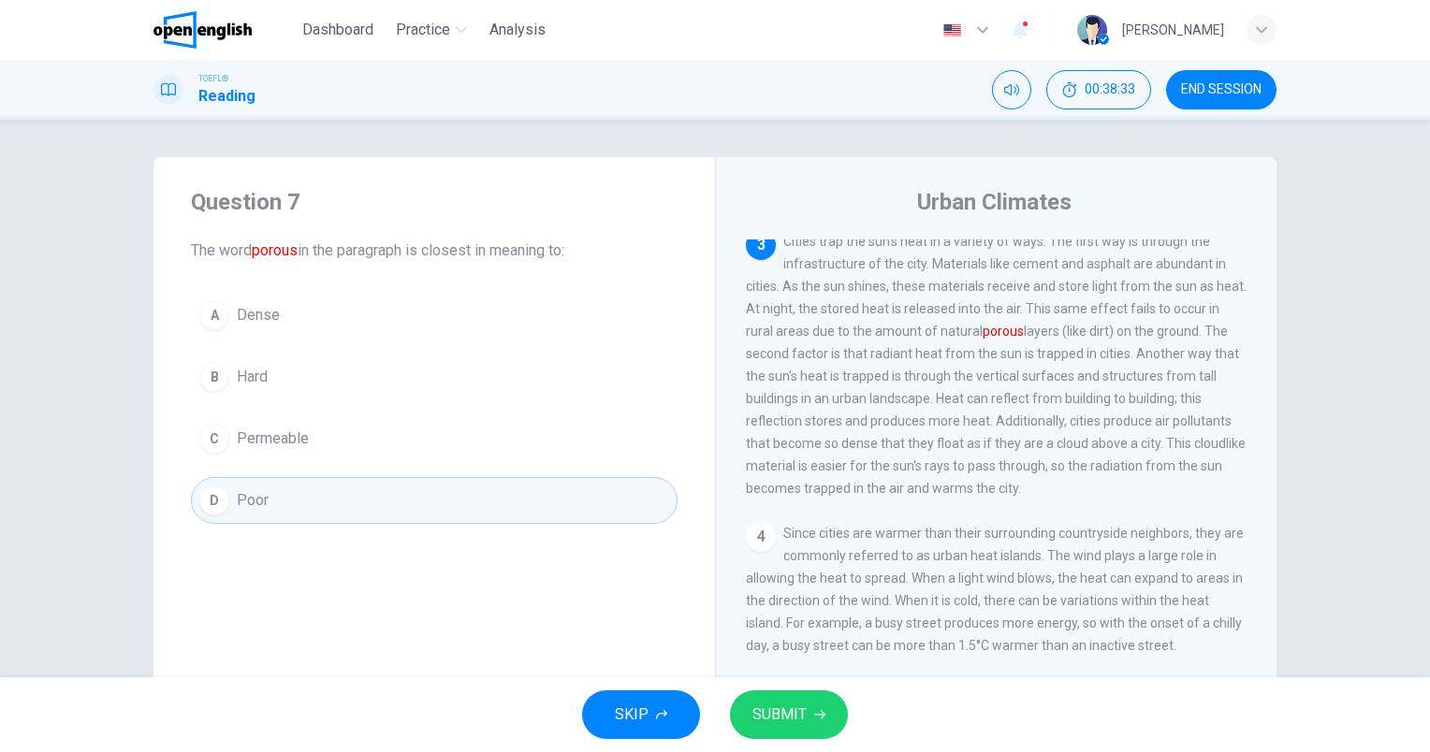
click at [760, 712] on span "SUBMIT" at bounding box center [779, 715] width 54 height 26
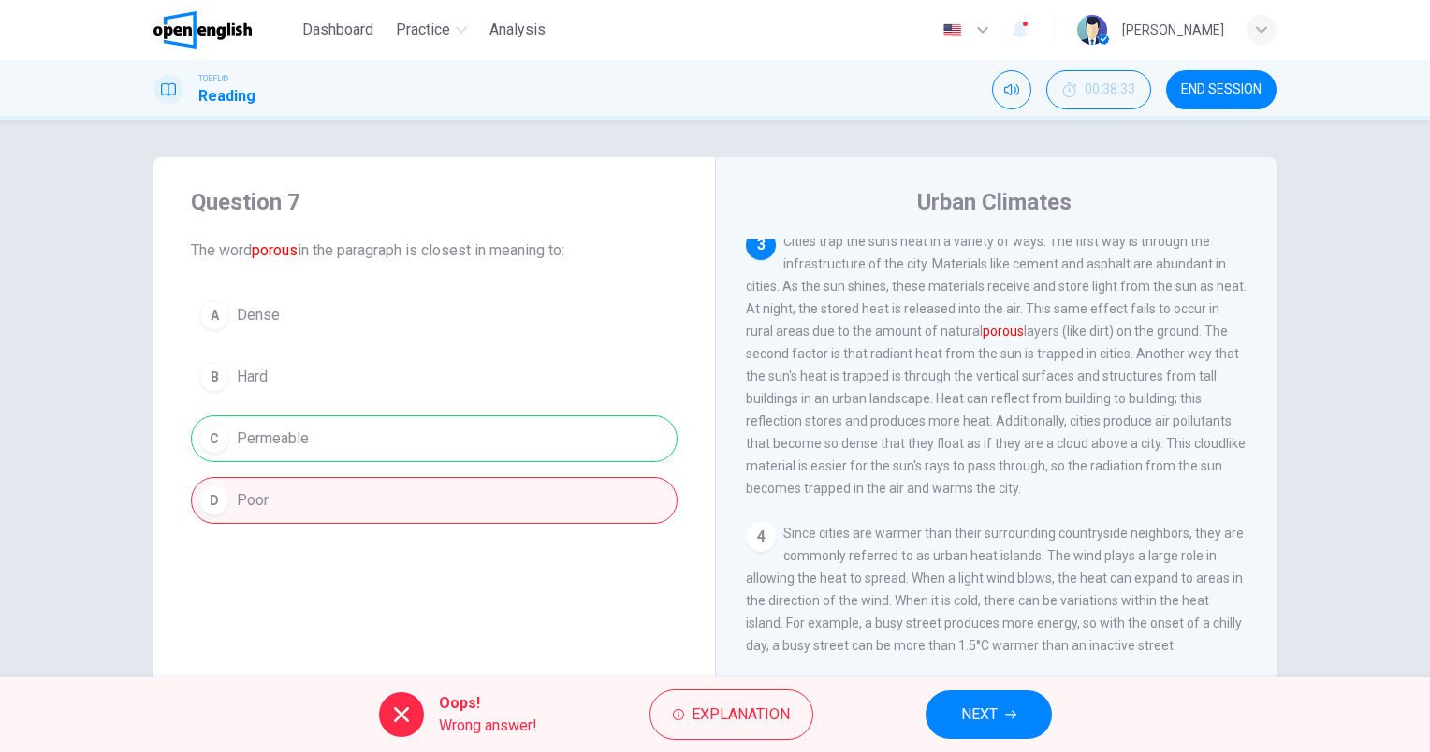
click at [1014, 713] on icon "button" at bounding box center [1010, 715] width 11 height 8
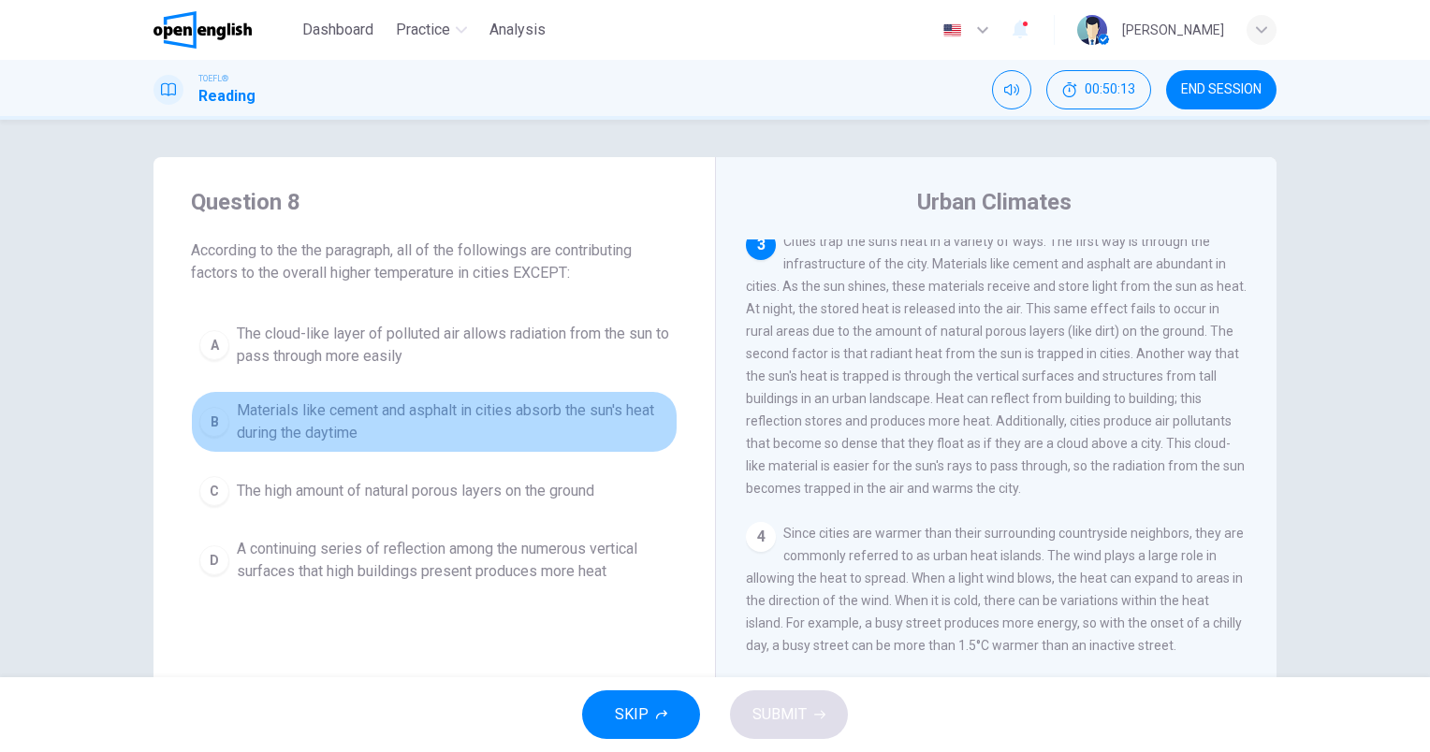
click at [338, 422] on span "Materials like cement and asphalt in cities absorb the sun's heat during the da…" at bounding box center [453, 421] width 432 height 45
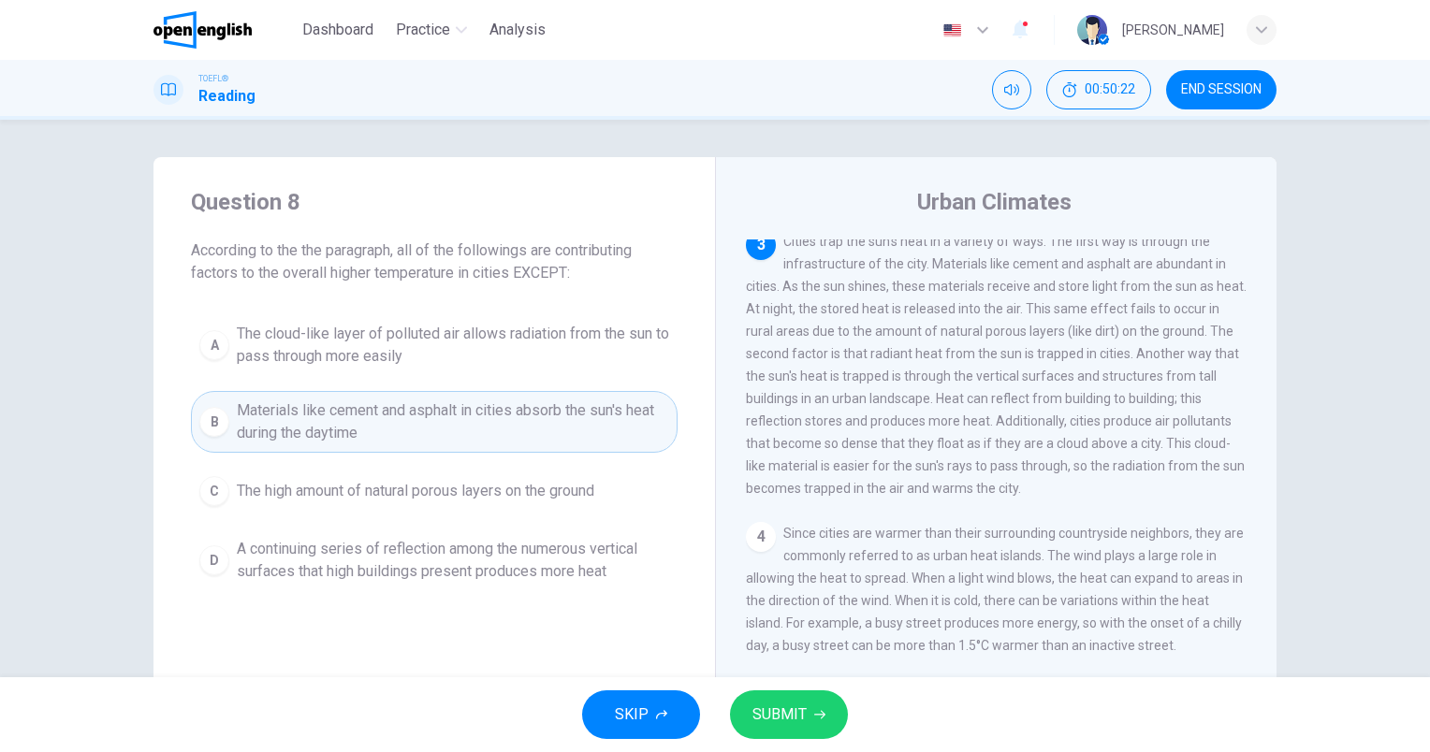
click at [806, 711] on button "SUBMIT" at bounding box center [789, 714] width 118 height 49
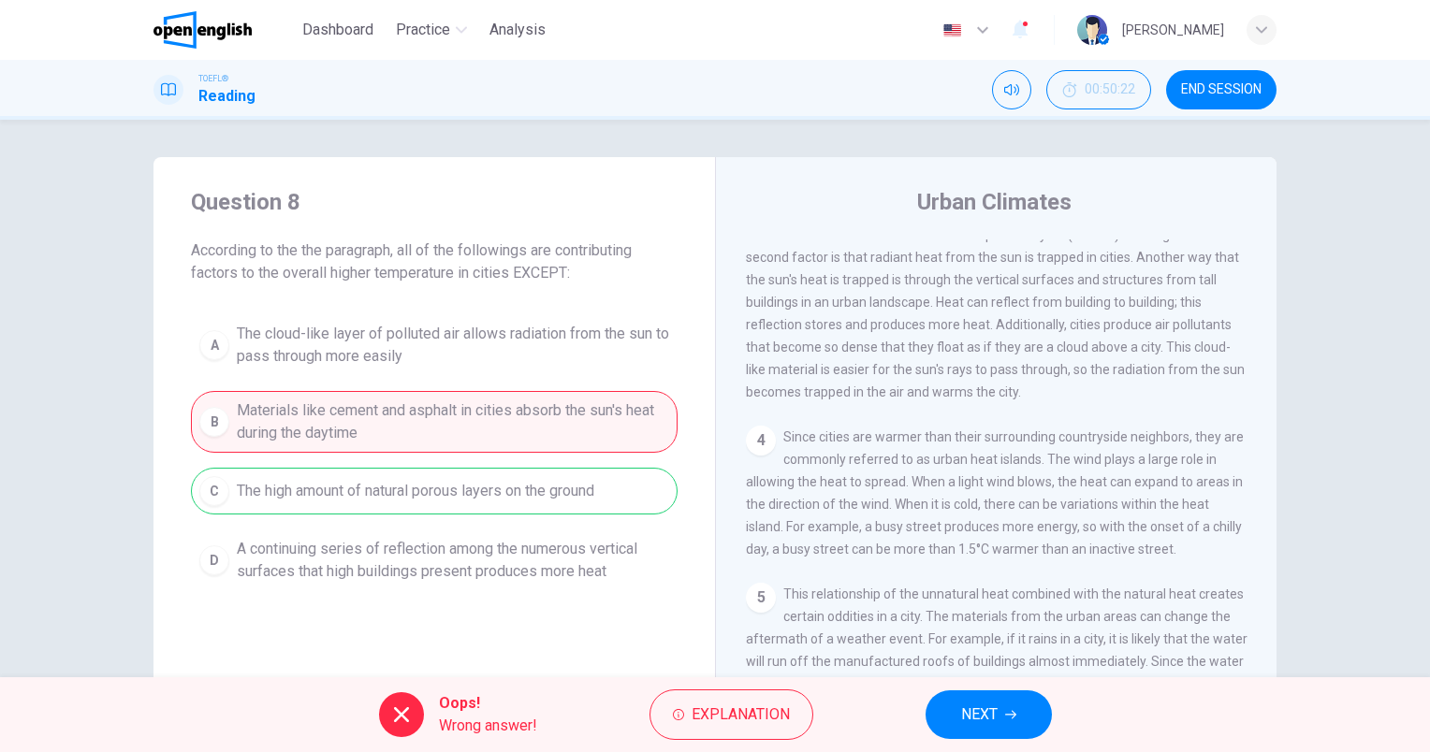
scroll to position [479, 0]
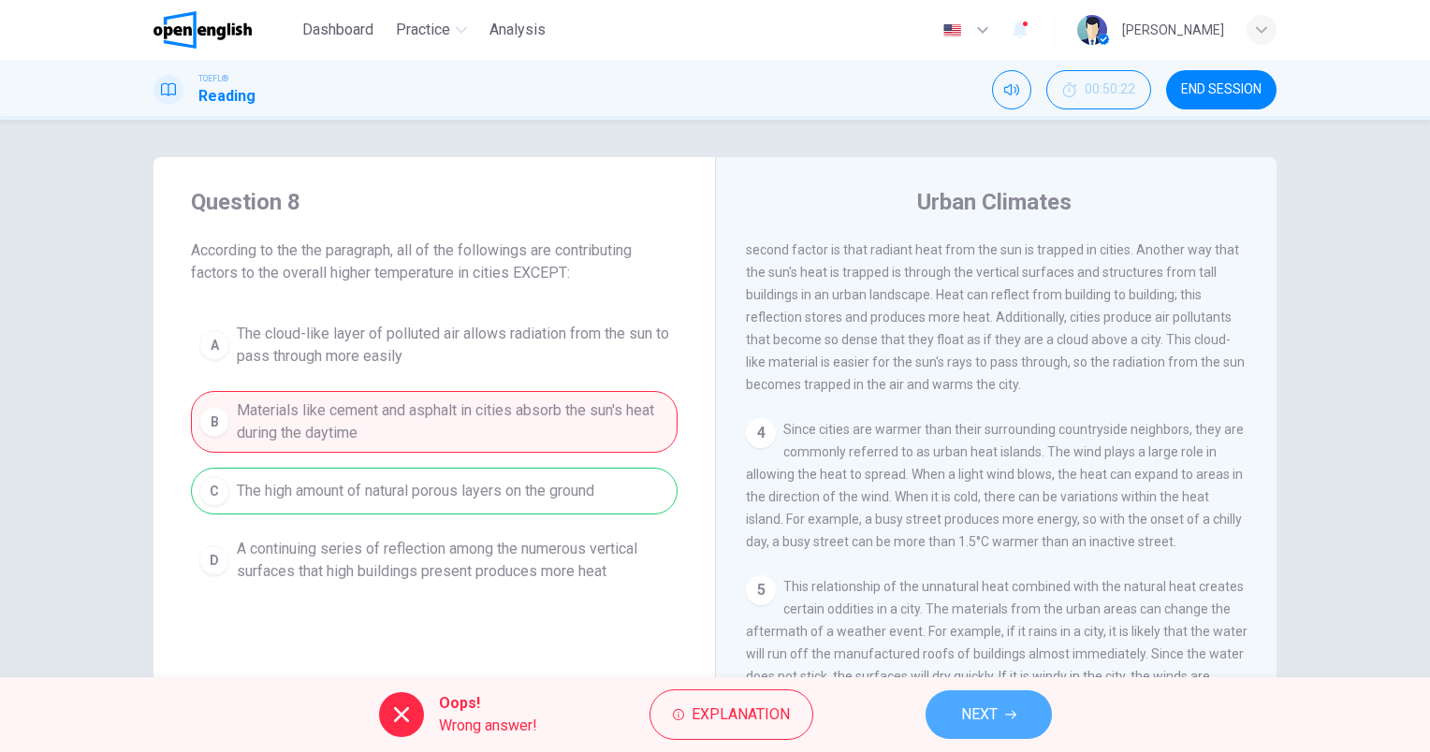
click at [1015, 729] on button "NEXT" at bounding box center [988, 714] width 126 height 49
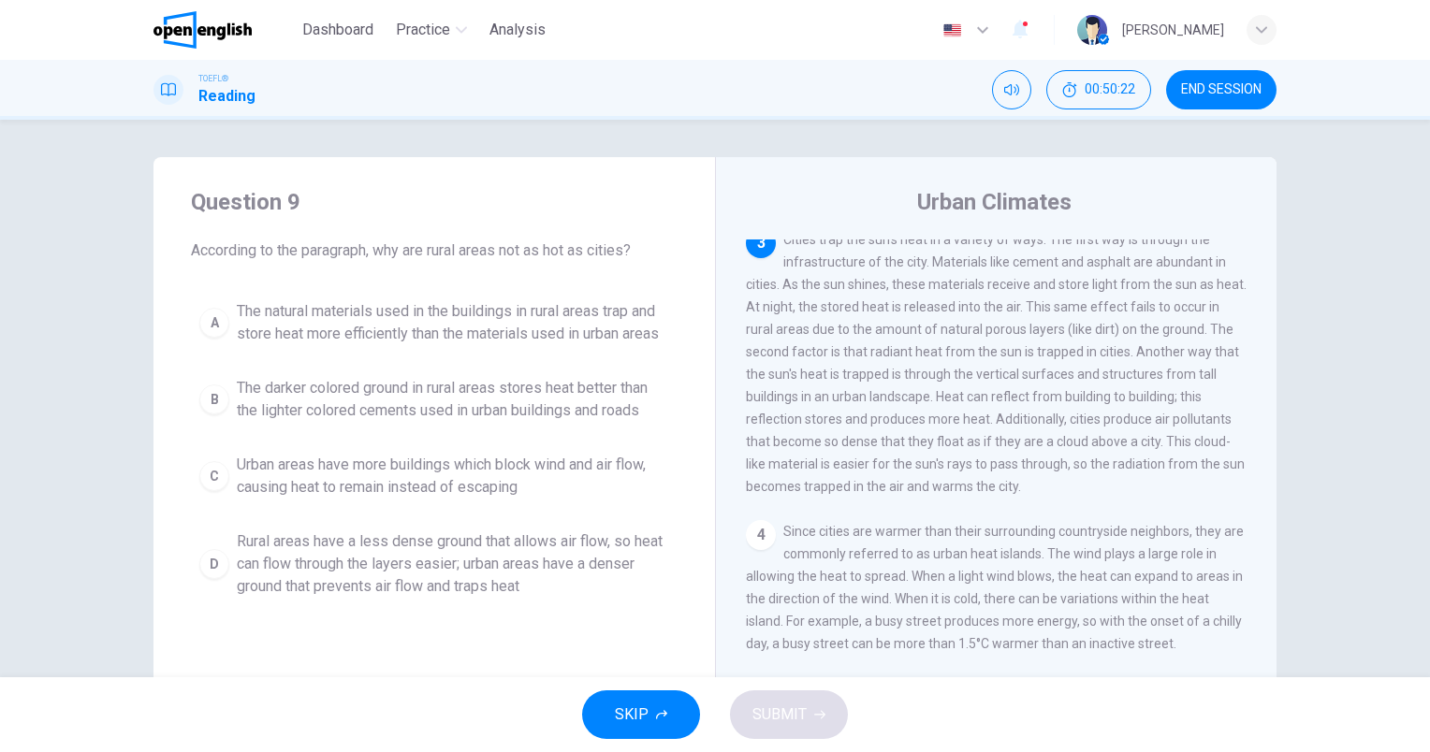
scroll to position [346, 0]
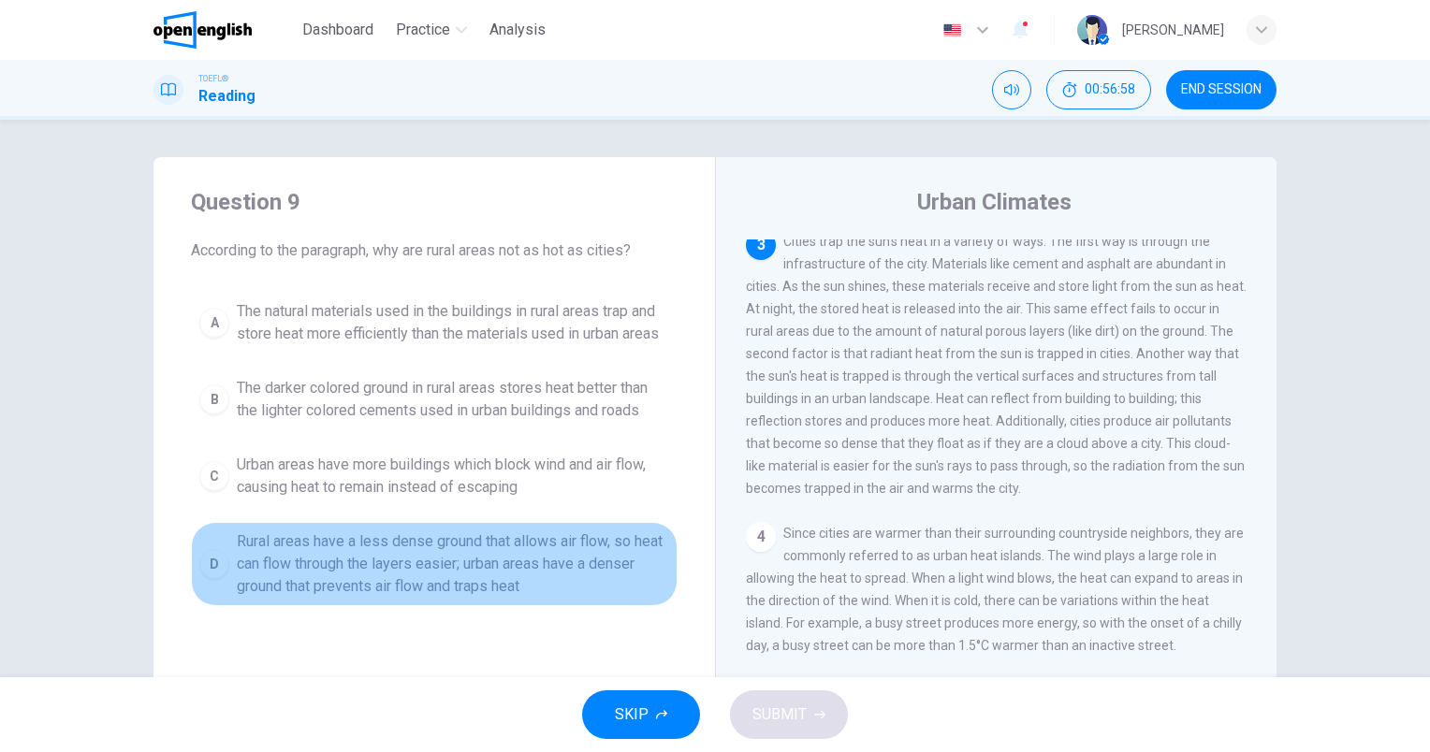
click at [511, 567] on span "Rural areas have a less dense ground that allows air flow, so heat can flow thr…" at bounding box center [453, 563] width 432 height 67
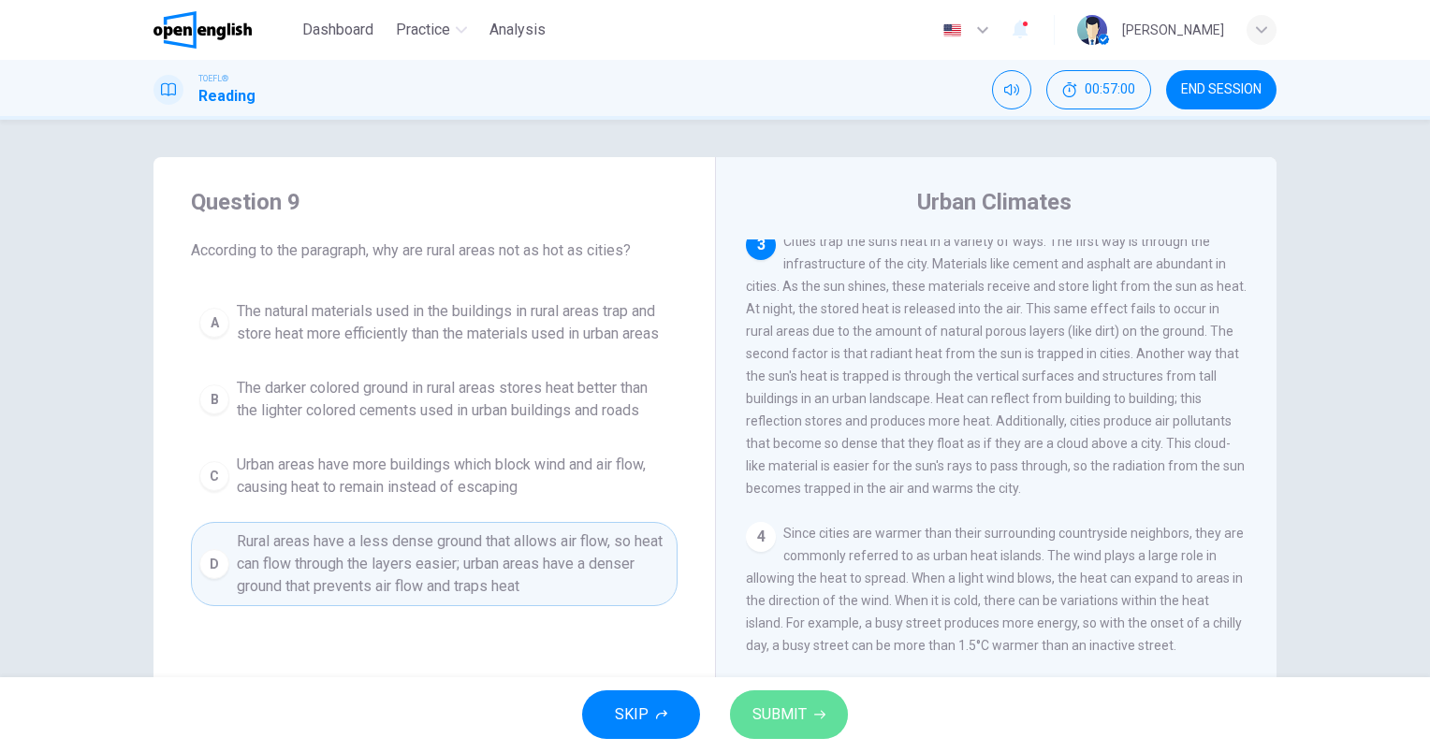
click at [775, 704] on span "SUBMIT" at bounding box center [779, 715] width 54 height 26
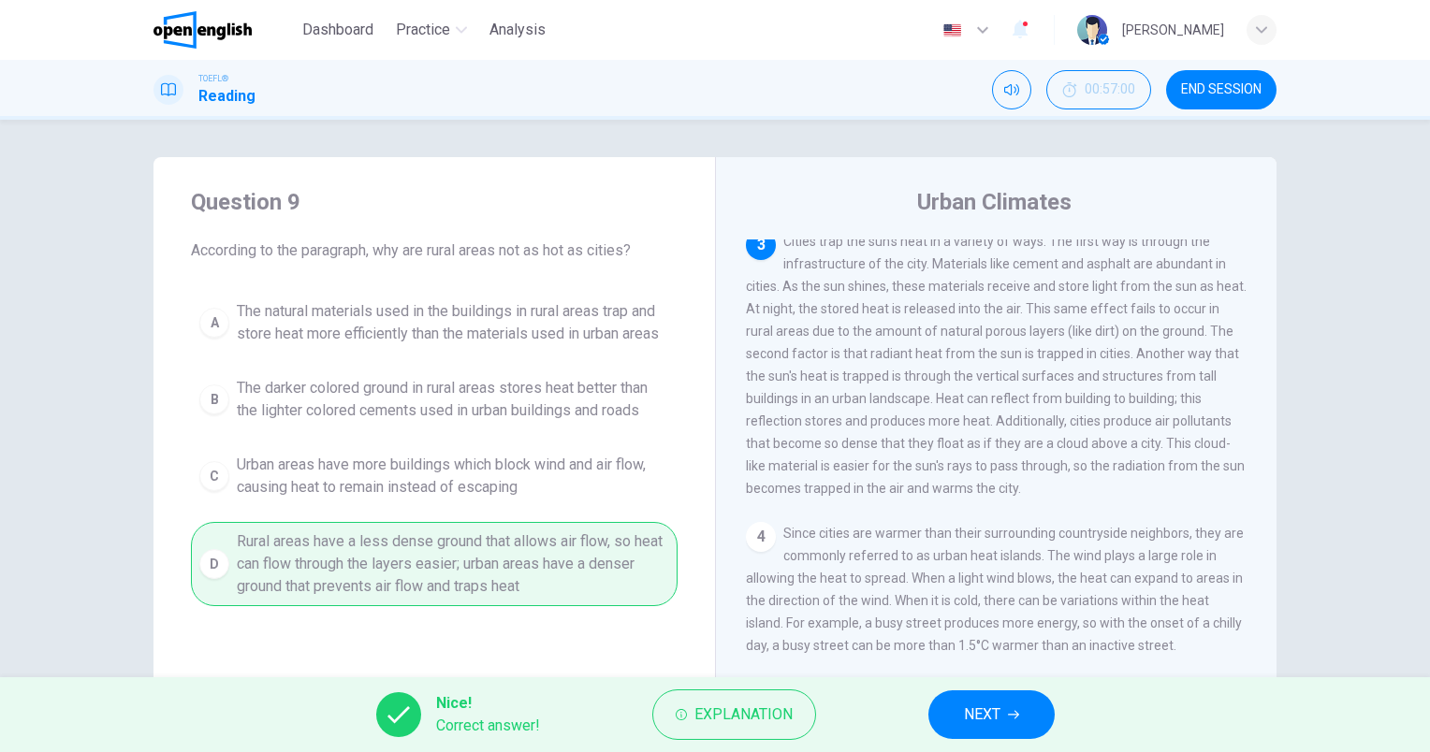
click at [980, 711] on span "NEXT" at bounding box center [982, 715] width 36 height 26
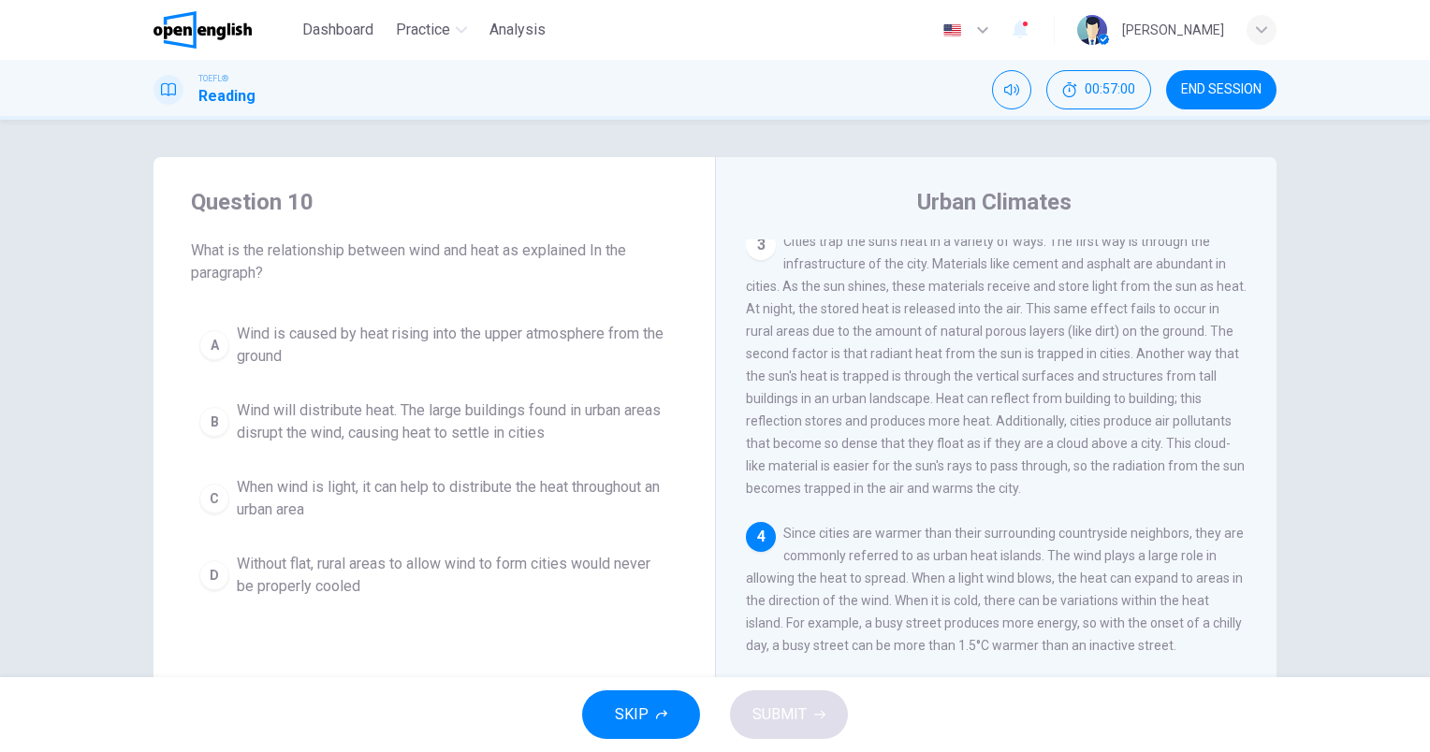
scroll to position [435, 0]
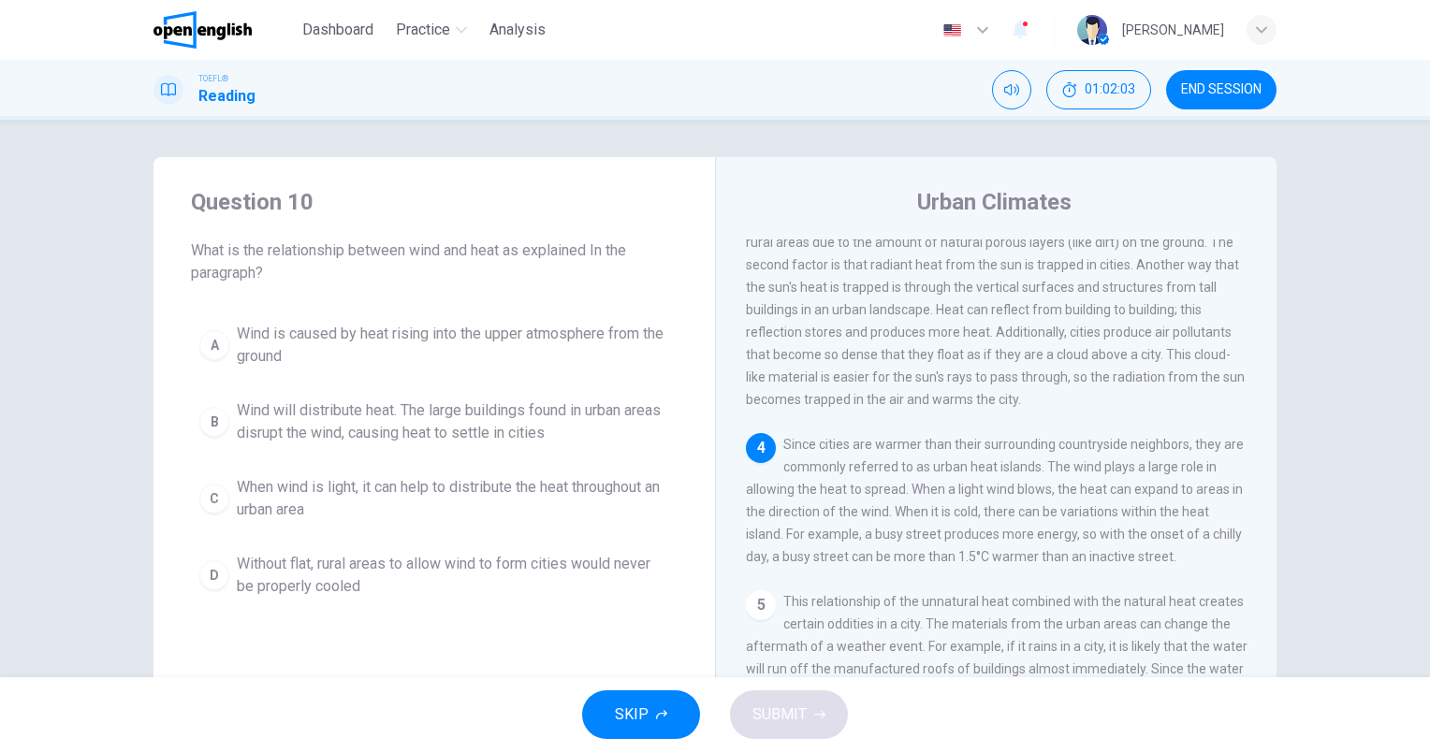
click at [430, 468] on button "C When wind is light, it can help to distribute the heat throughout an urban ar…" at bounding box center [434, 499] width 486 height 62
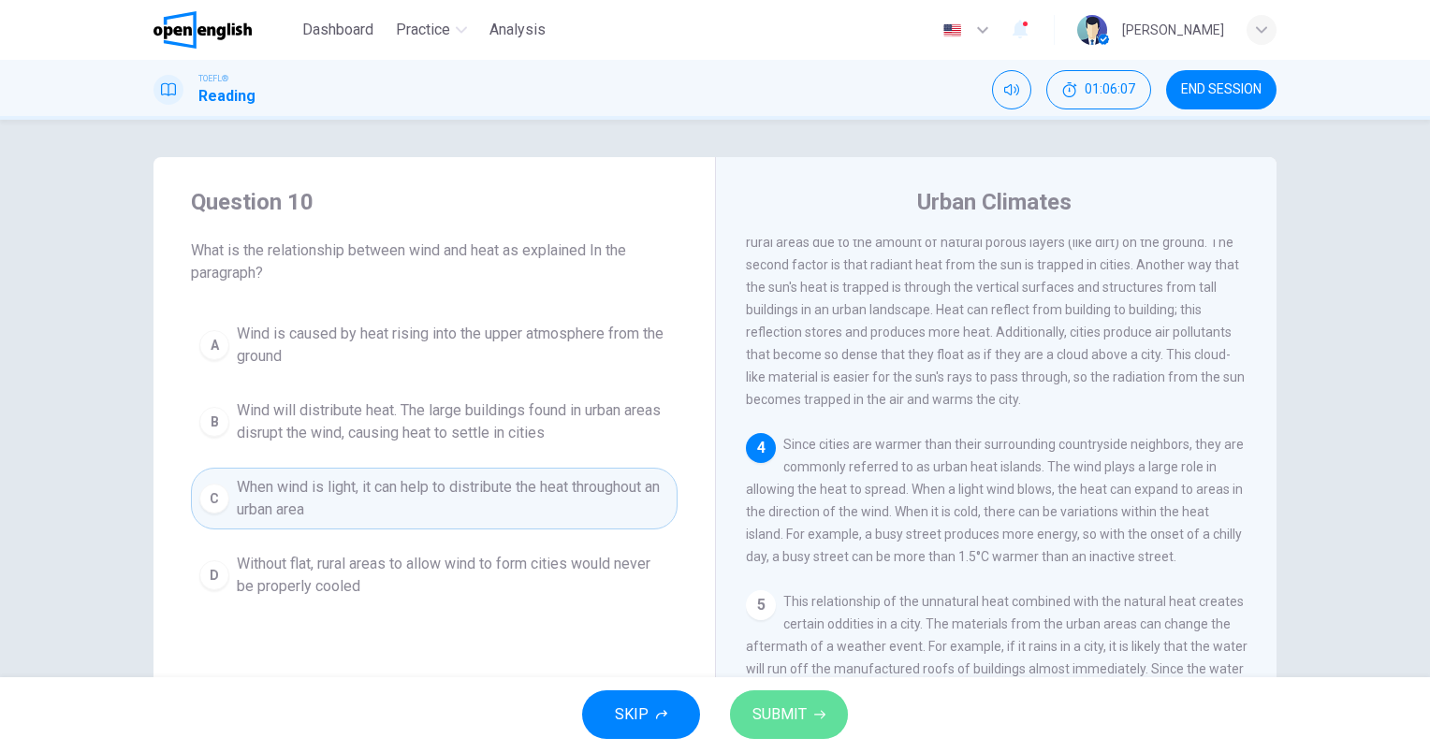
click at [786, 719] on span "SUBMIT" at bounding box center [779, 715] width 54 height 26
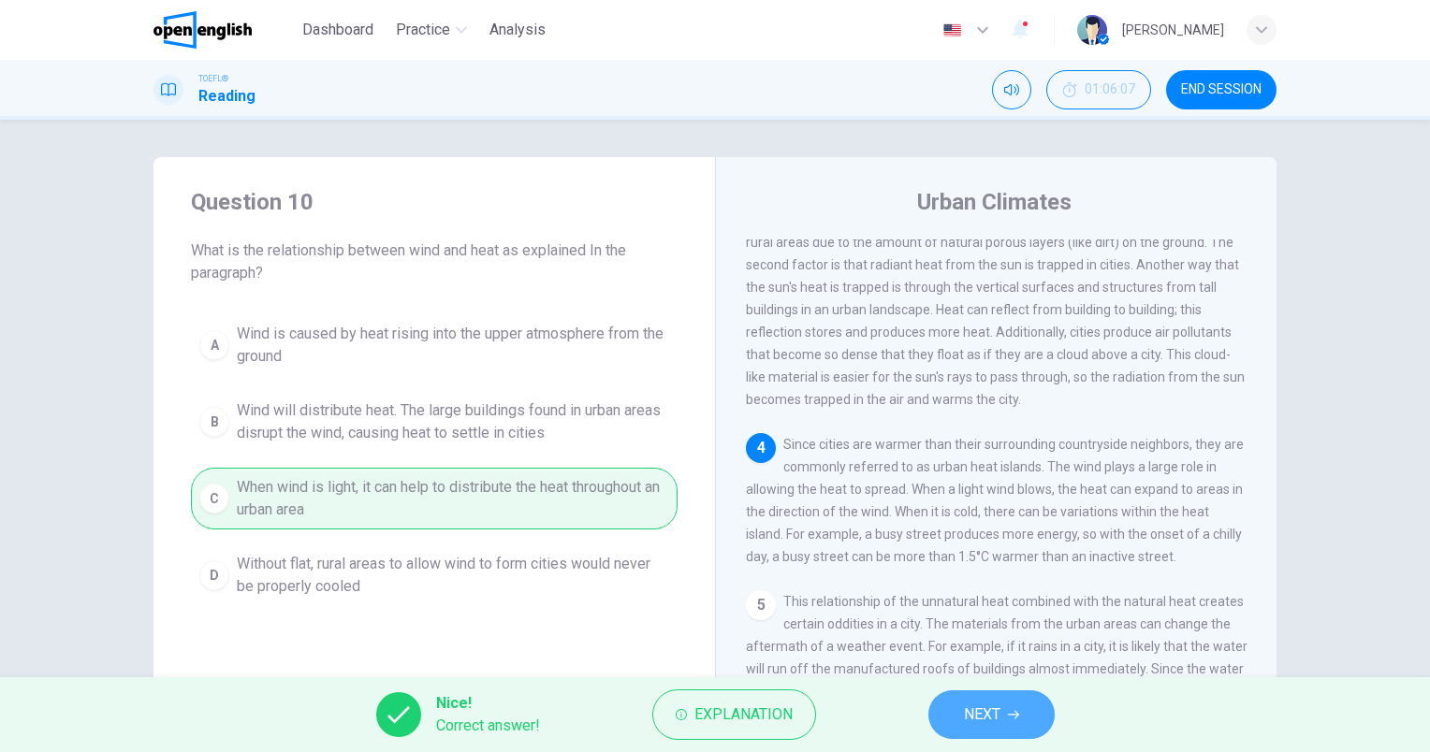
click at [975, 719] on span "NEXT" at bounding box center [982, 715] width 36 height 26
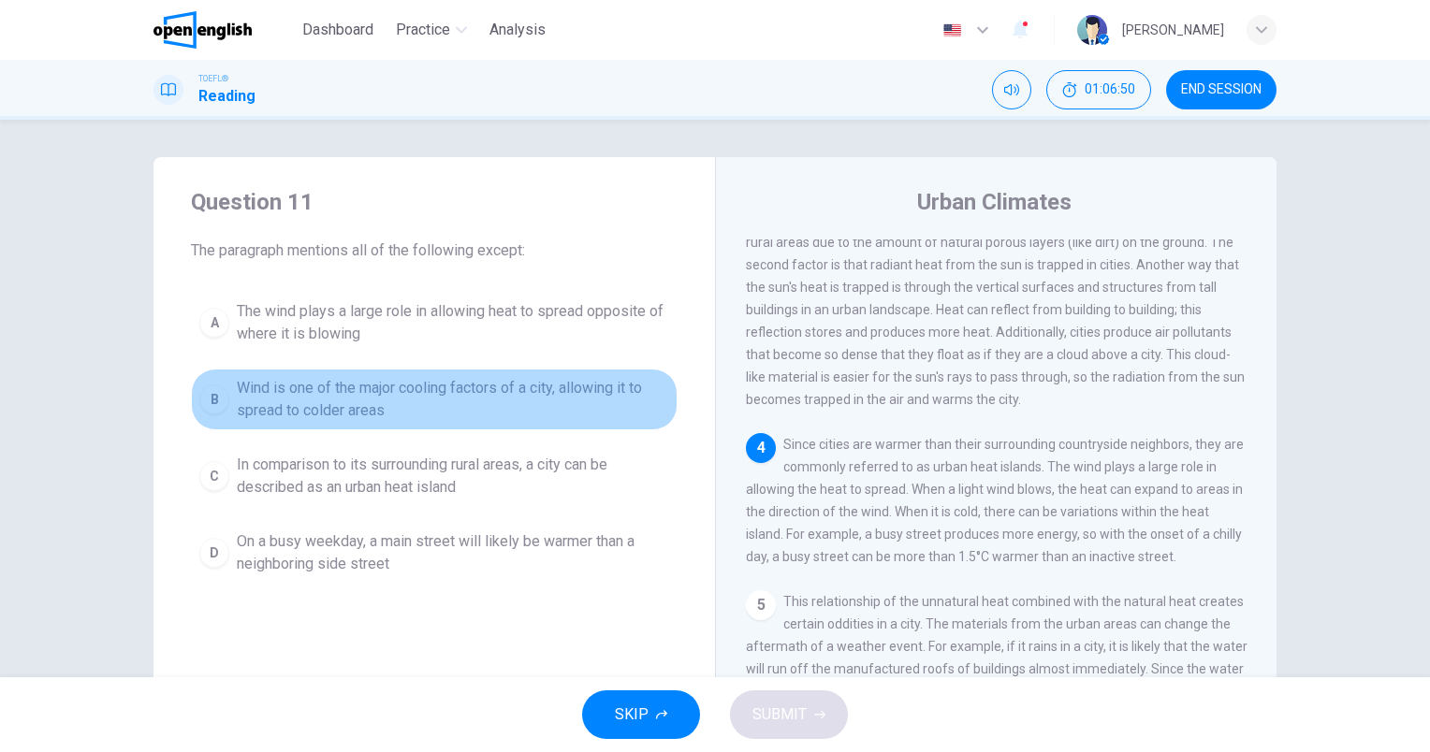
click at [370, 427] on button "B Wind is one of the major cooling factors of a city, allowing it to spread to …" at bounding box center [434, 400] width 486 height 62
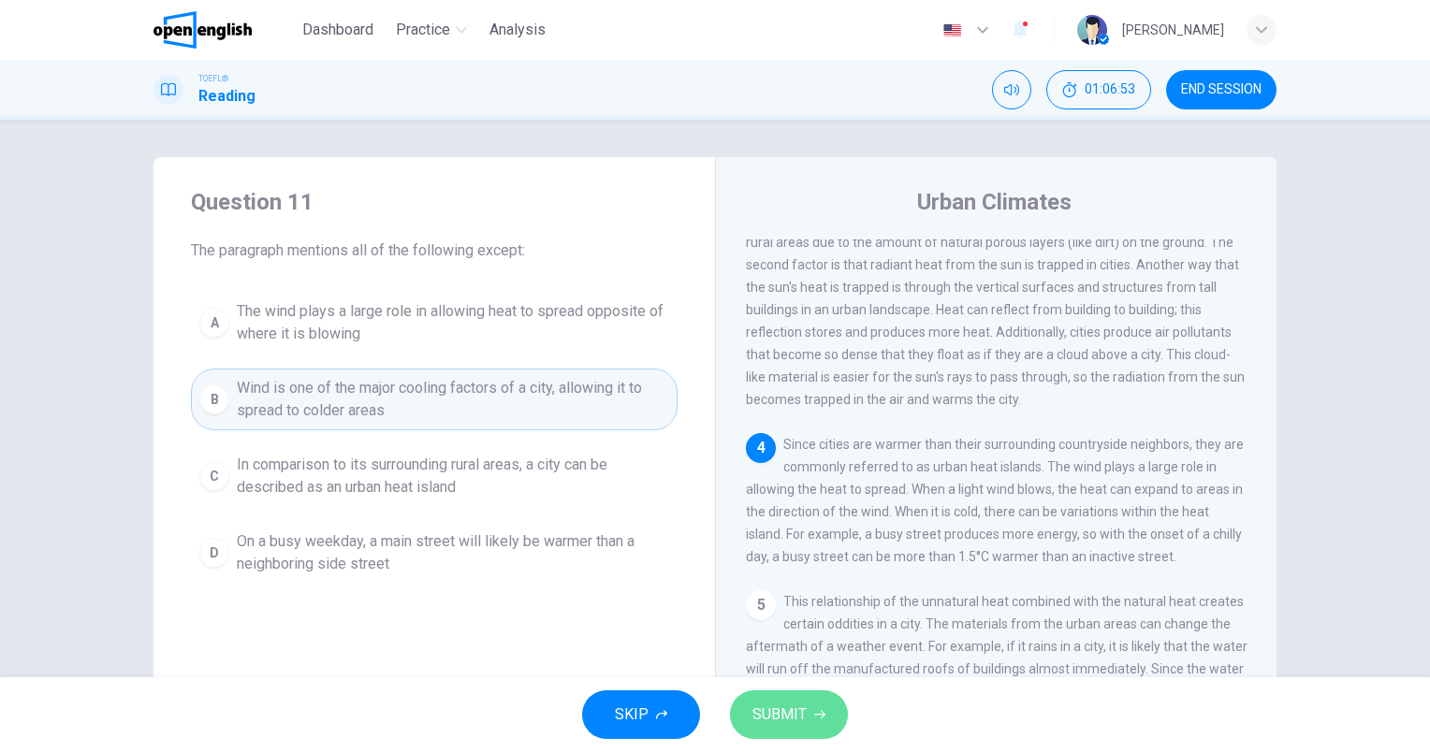
click at [797, 704] on span "SUBMIT" at bounding box center [779, 715] width 54 height 26
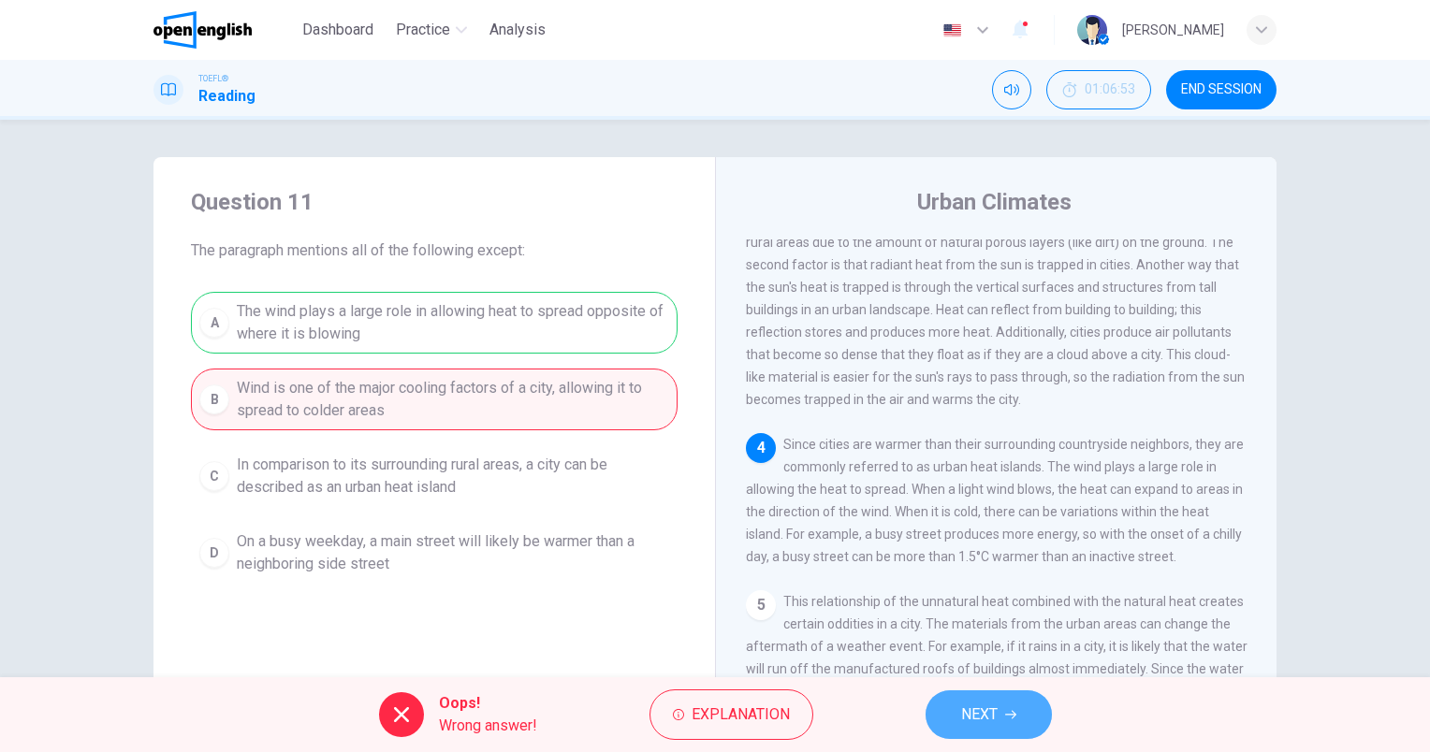
click at [951, 715] on button "NEXT" at bounding box center [988, 714] width 126 height 49
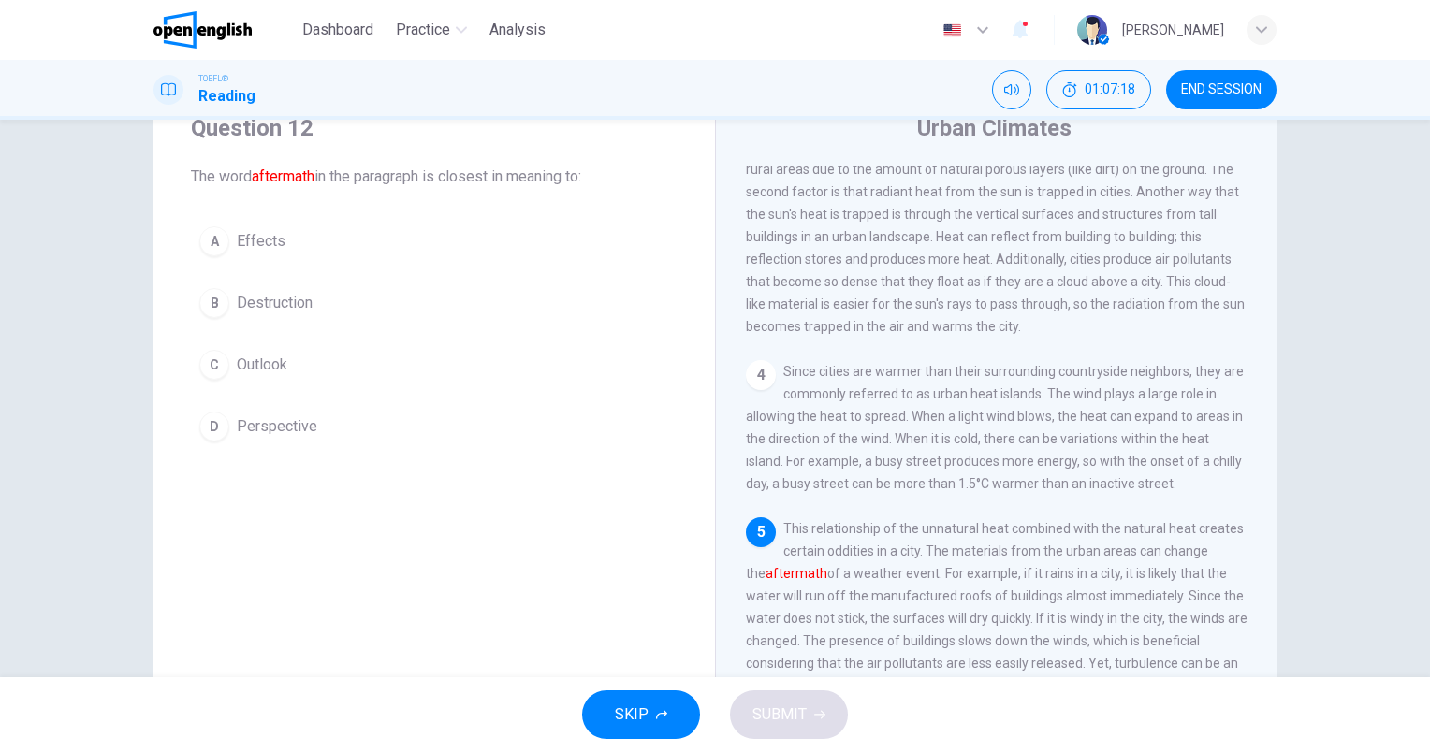
scroll to position [479, 0]
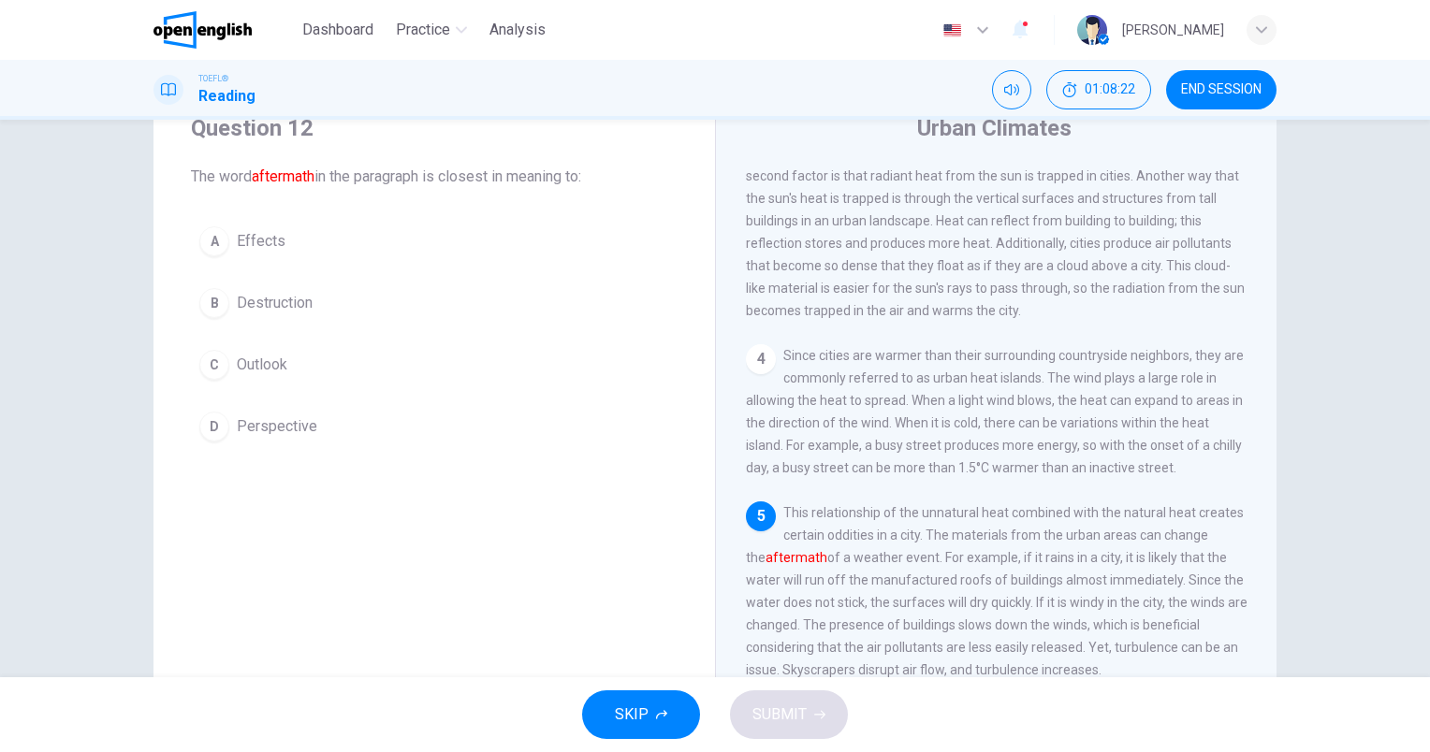
click at [284, 427] on span "Perspective" at bounding box center [277, 426] width 80 height 22
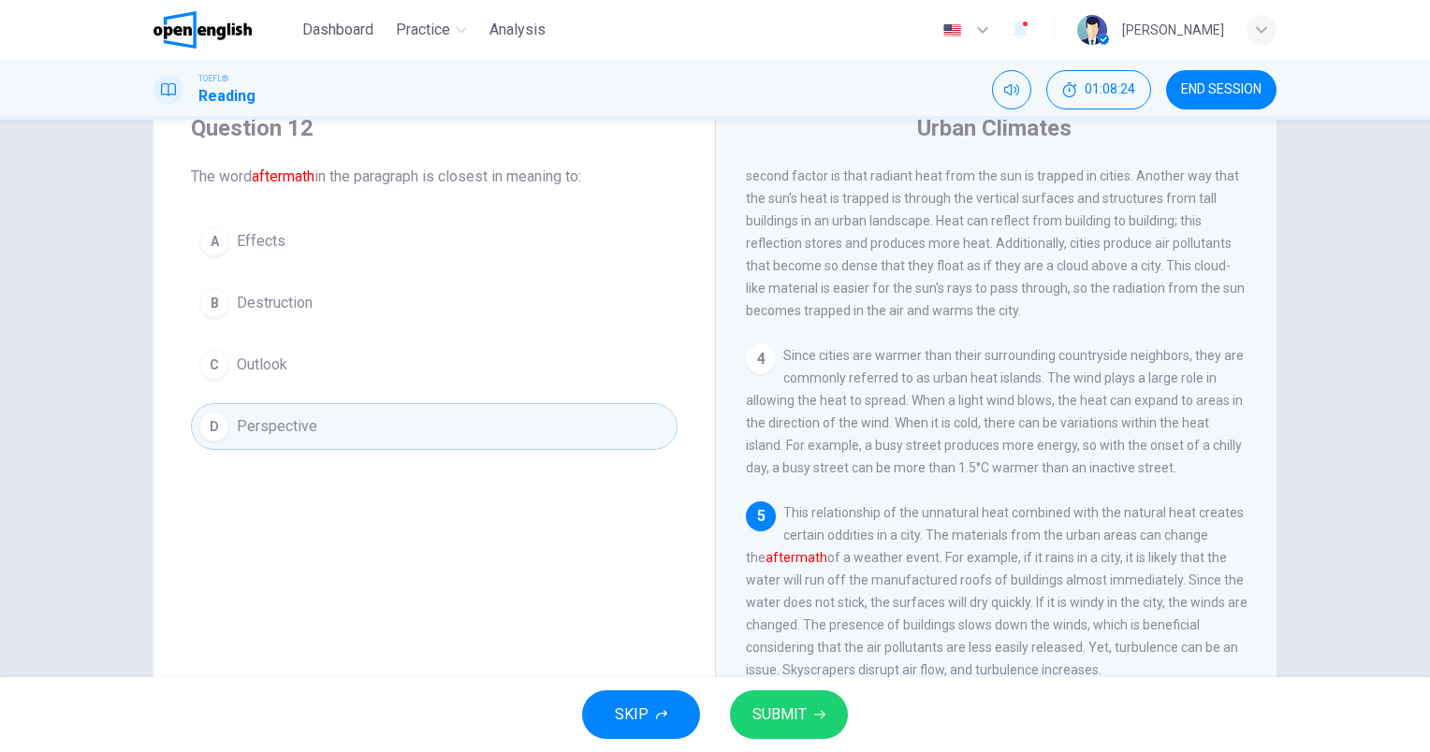
click at [801, 711] on span "SUBMIT" at bounding box center [779, 715] width 54 height 26
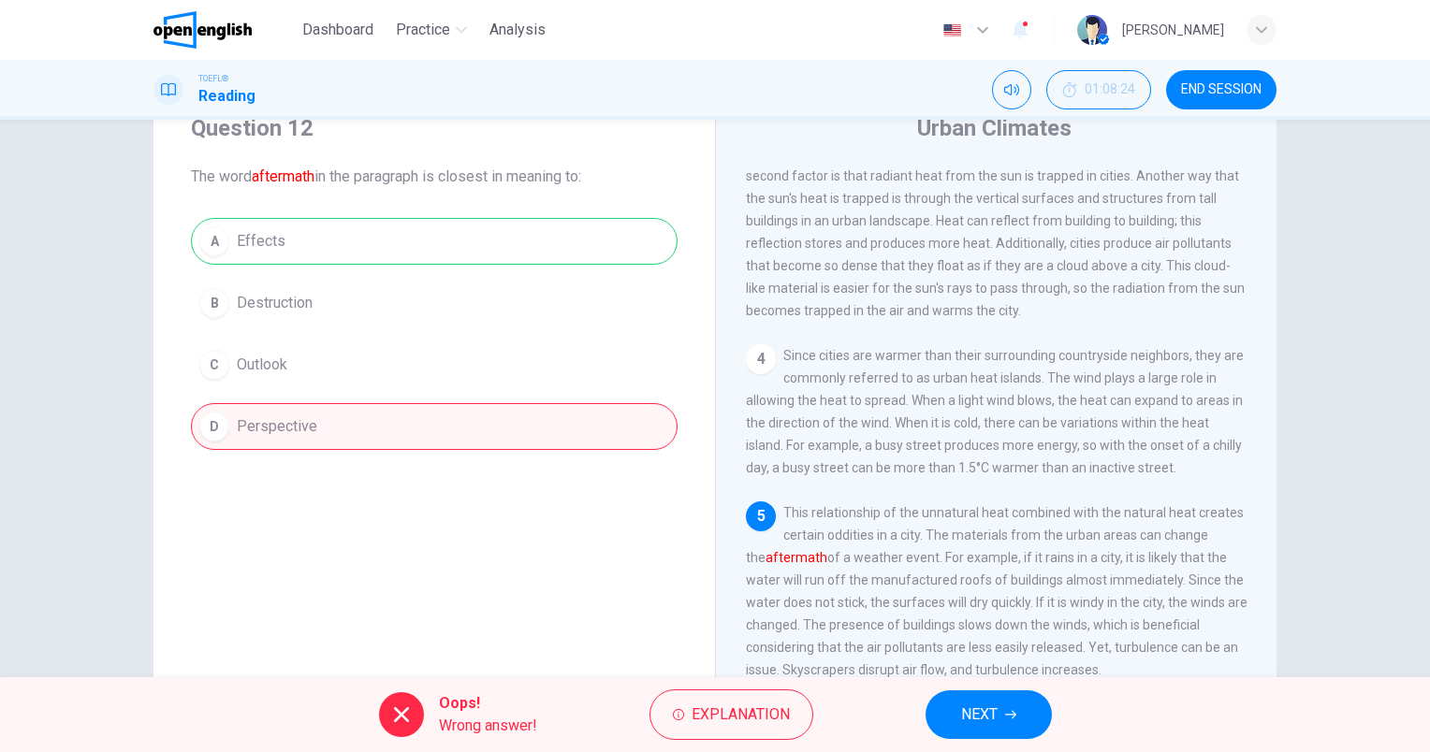
click at [996, 707] on span "NEXT" at bounding box center [979, 715] width 36 height 26
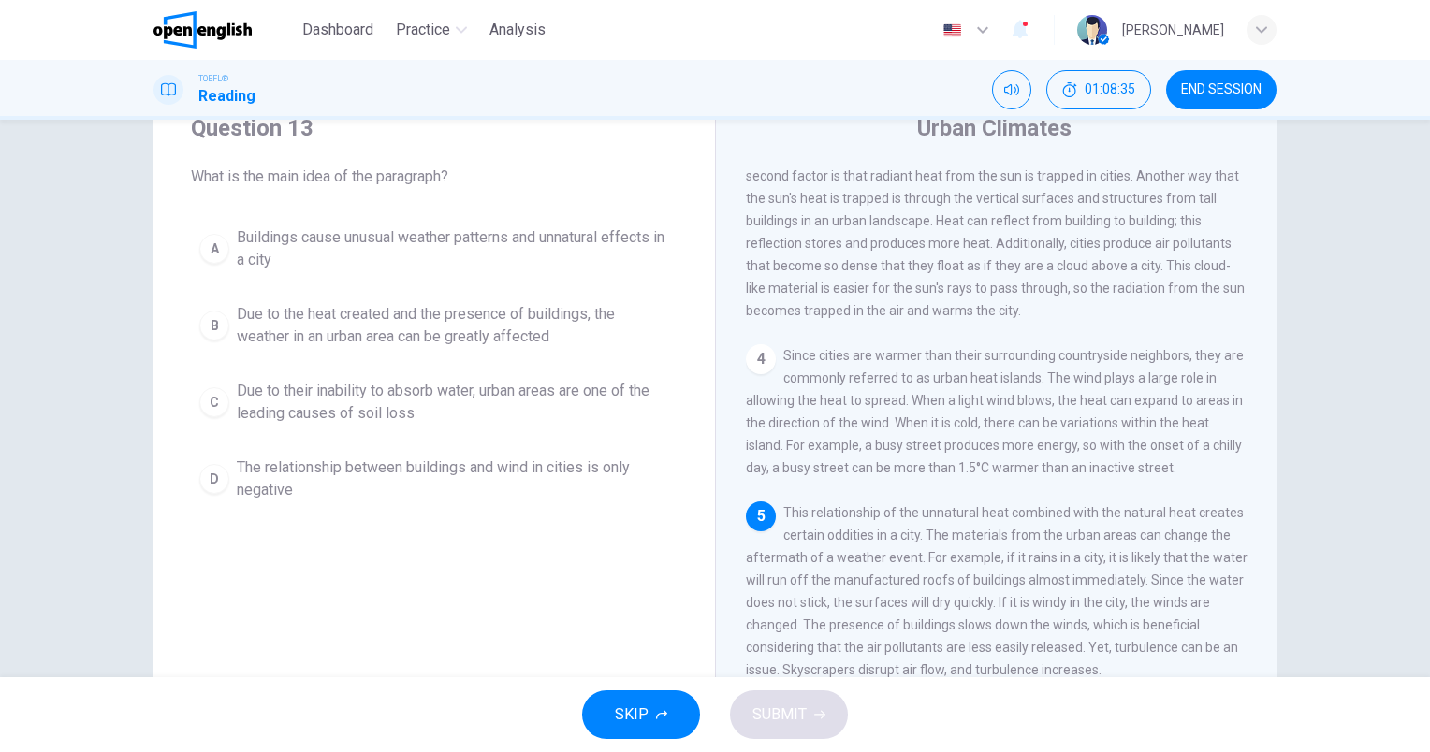
click at [1244, 86] on span "END SESSION" at bounding box center [1221, 89] width 80 height 15
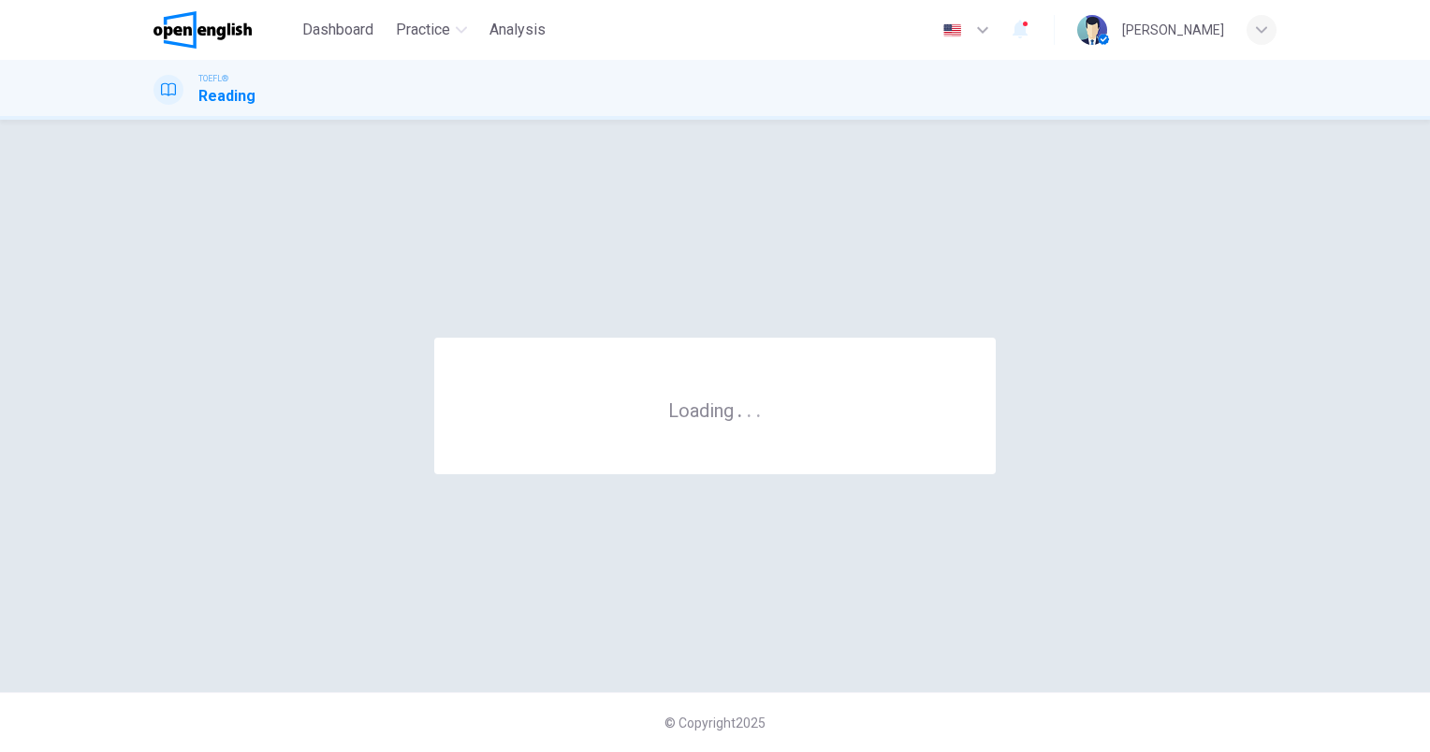
scroll to position [0, 0]
